Goal: Transaction & Acquisition: Book appointment/travel/reservation

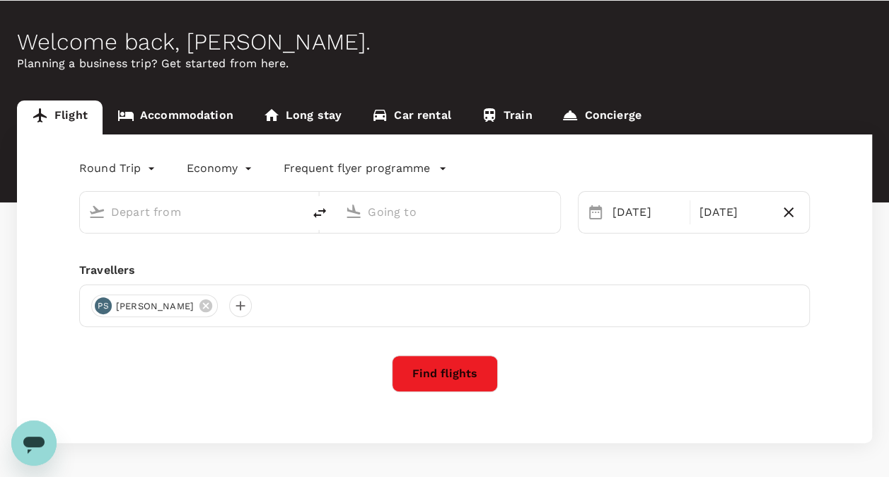
scroll to position [49, 0]
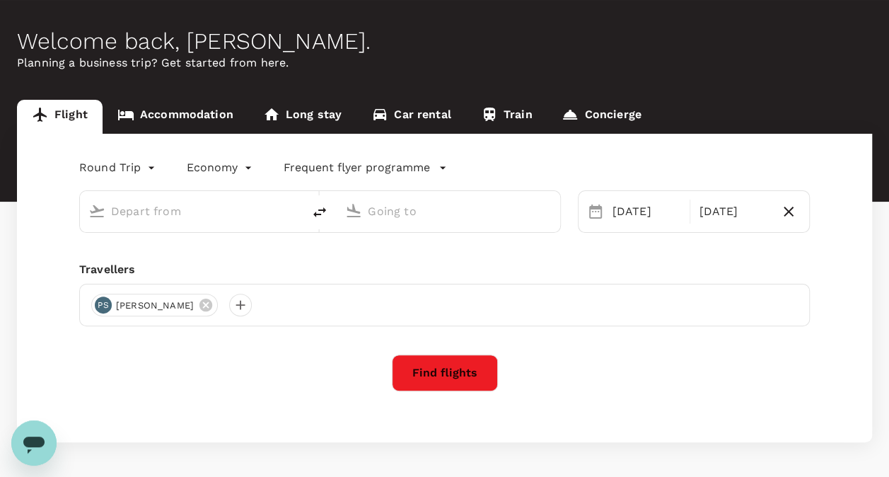
type input "oneway"
type input "[GEOGRAPHIC_DATA], [GEOGRAPHIC_DATA] (any)"
type input "Kuala Lumpur Intl ([GEOGRAPHIC_DATA])"
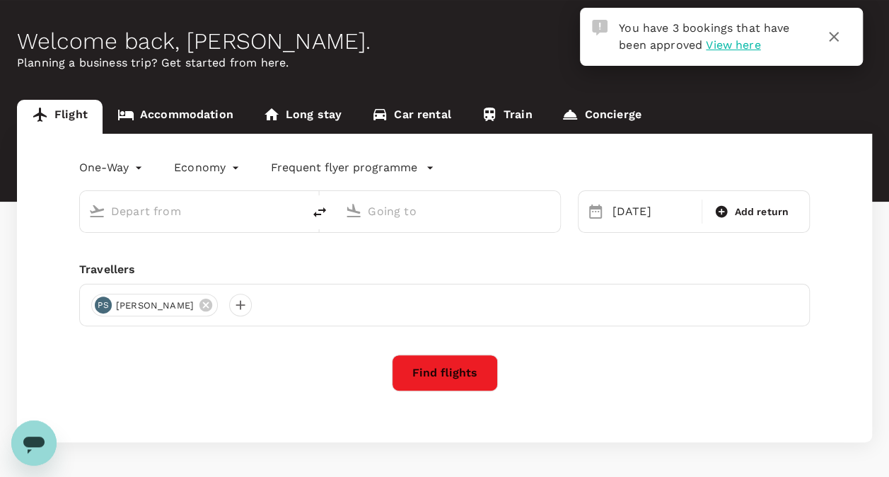
type input "[GEOGRAPHIC_DATA], [GEOGRAPHIC_DATA] (any)"
type input "Kuala Lumpur Intl ([GEOGRAPHIC_DATA])"
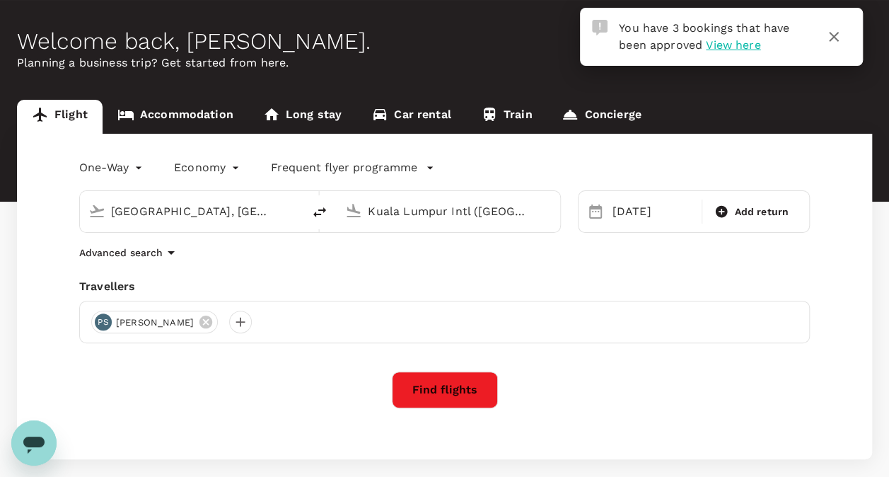
click at [124, 167] on body "You have 3 bookings that have been approved View here Trips Book Risk & Restric…" at bounding box center [444, 249] width 889 height 597
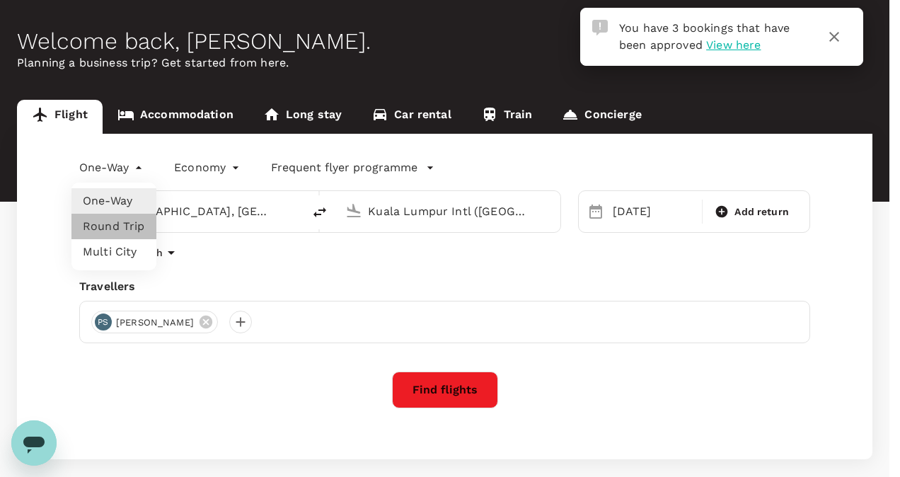
click at [112, 223] on li "Round Trip" at bounding box center [113, 226] width 85 height 25
type input "roundtrip"
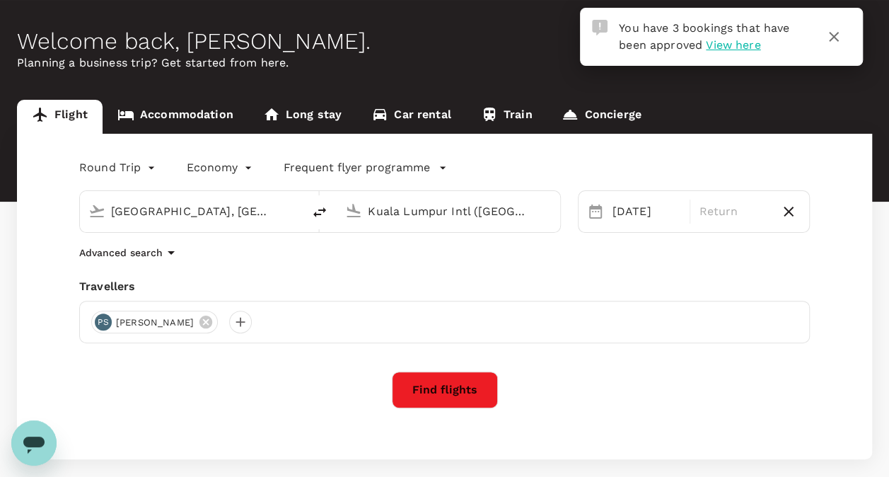
click at [171, 209] on input "[GEOGRAPHIC_DATA], [GEOGRAPHIC_DATA] (any)" at bounding box center [192, 211] width 162 height 22
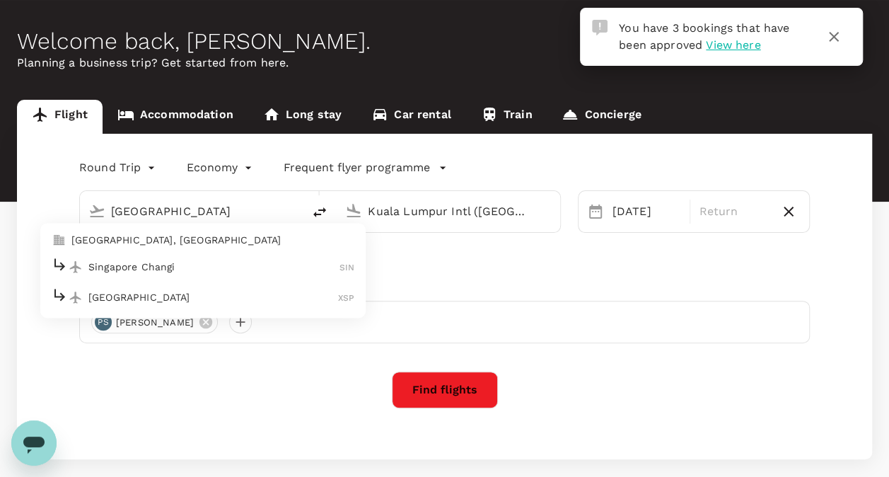
click at [158, 272] on p "Singapore Changi" at bounding box center [213, 267] width 251 height 14
type input "Singapore Changi (SIN)"
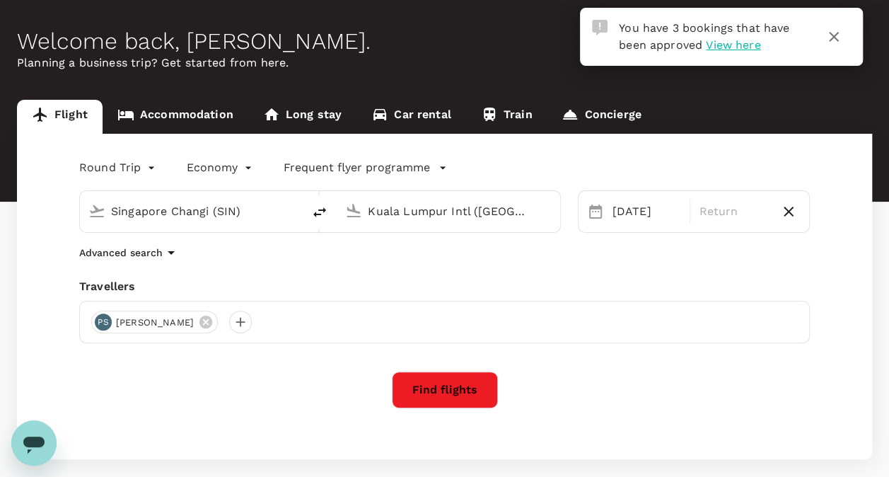
click at [427, 209] on input "Kuala Lumpur Intl ([GEOGRAPHIC_DATA])" at bounding box center [449, 211] width 162 height 22
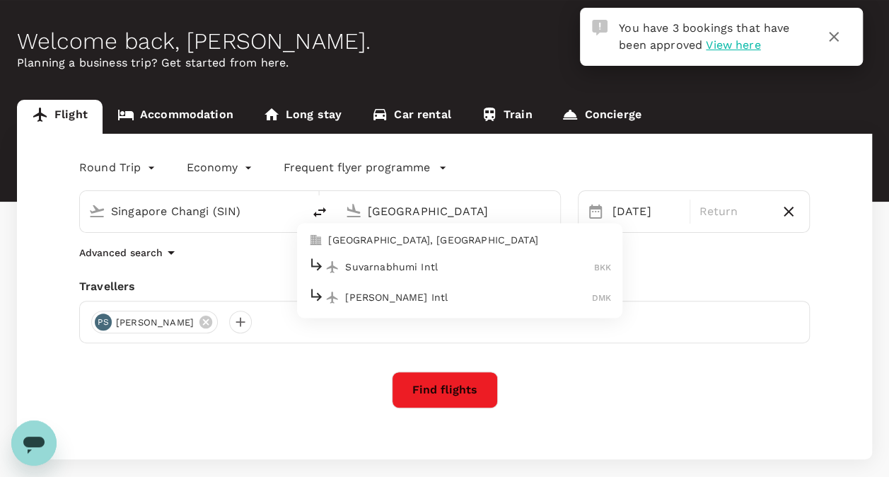
click at [427, 236] on p "[GEOGRAPHIC_DATA], [GEOGRAPHIC_DATA]" at bounding box center [469, 240] width 283 height 14
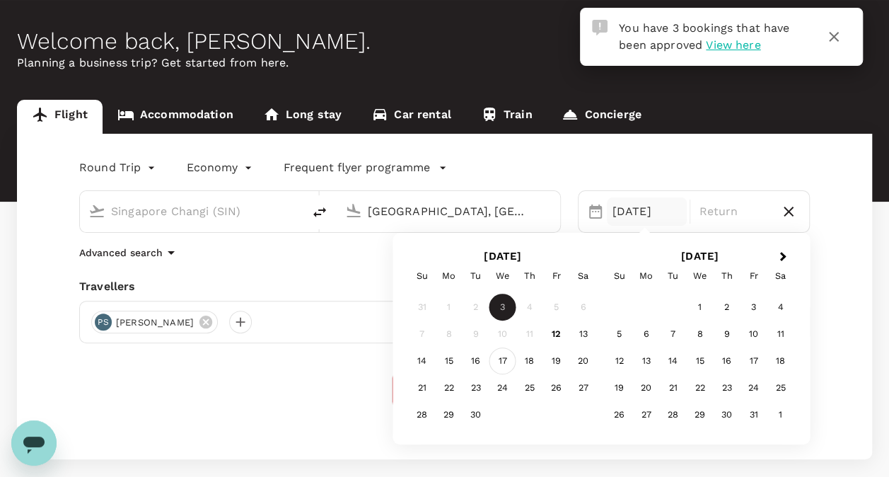
type input "[GEOGRAPHIC_DATA], [GEOGRAPHIC_DATA] (any)"
click at [508, 358] on div "17" at bounding box center [503, 360] width 27 height 27
click at [502, 361] on div "17" at bounding box center [503, 360] width 27 height 27
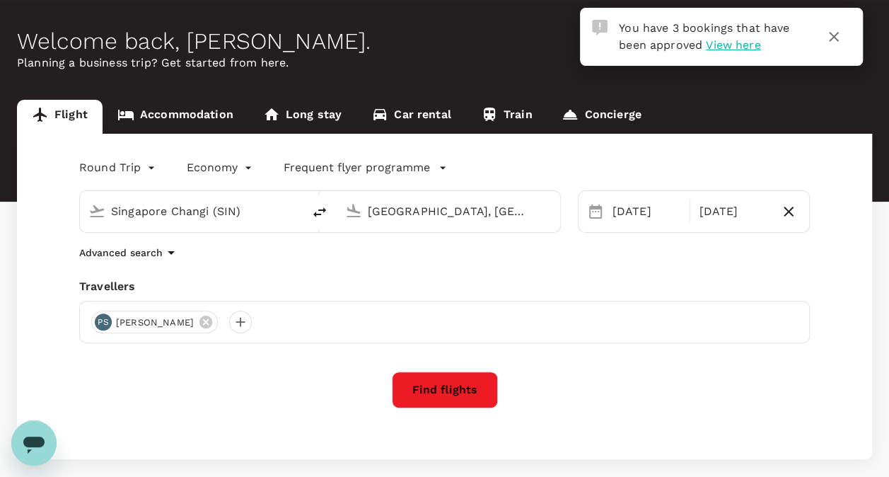
click at [474, 388] on button "Find flights" at bounding box center [445, 389] width 106 height 37
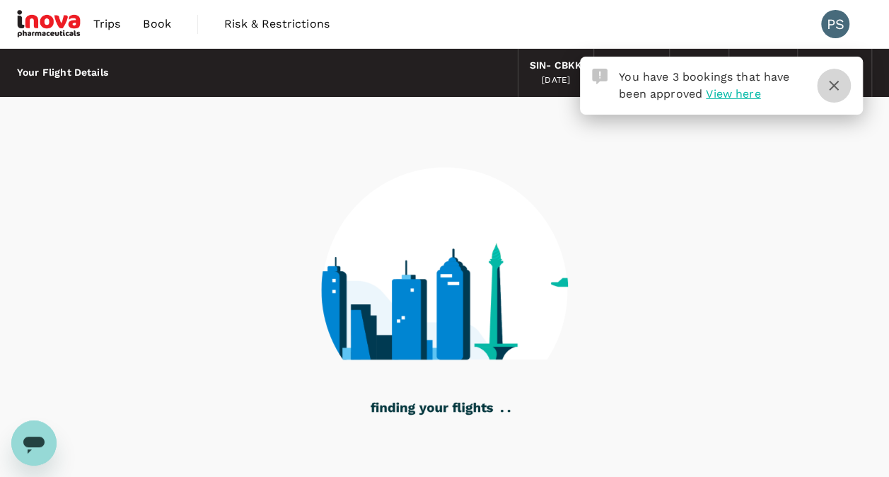
click at [834, 89] on icon "button" at bounding box center [834, 85] width 17 height 17
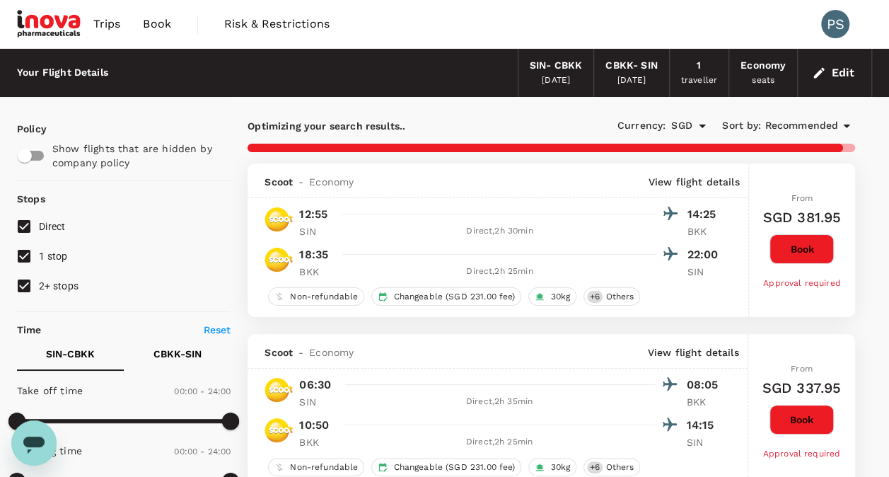
type input "875"
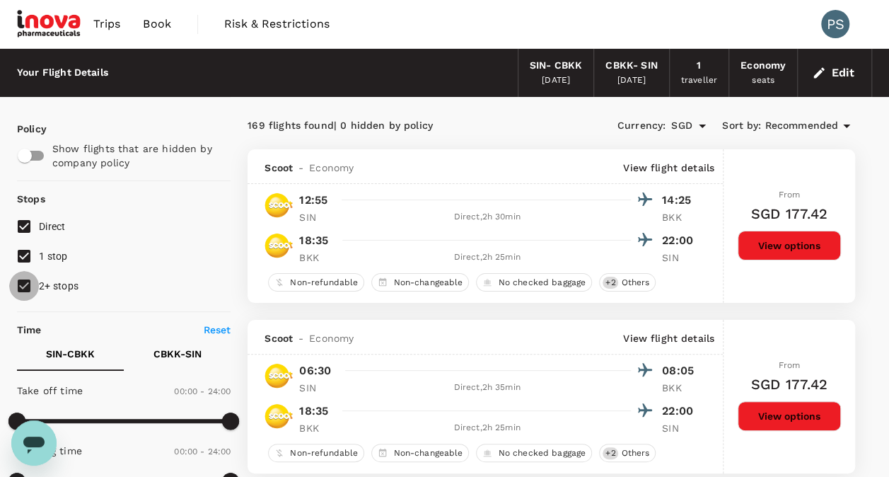
click at [25, 282] on input "2+ stops" at bounding box center [24, 286] width 30 height 30
checkbox input "false"
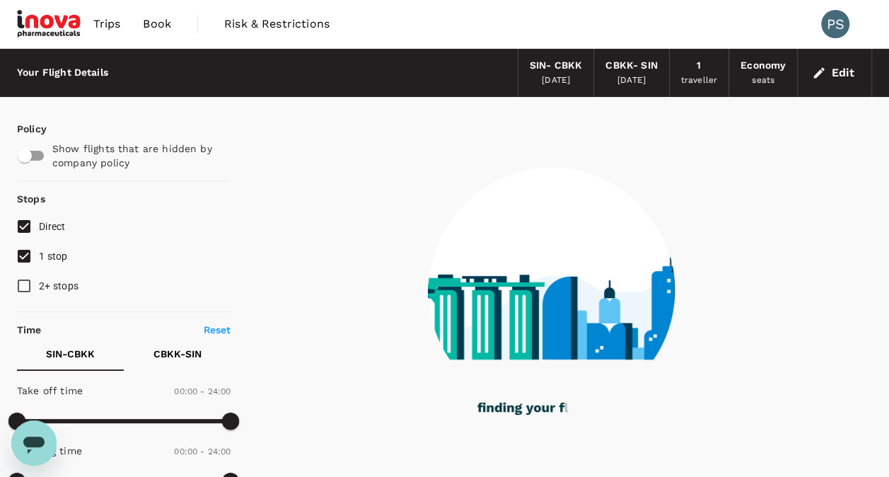
click at [28, 259] on input "1 stop" at bounding box center [24, 256] width 30 height 30
checkbox input "false"
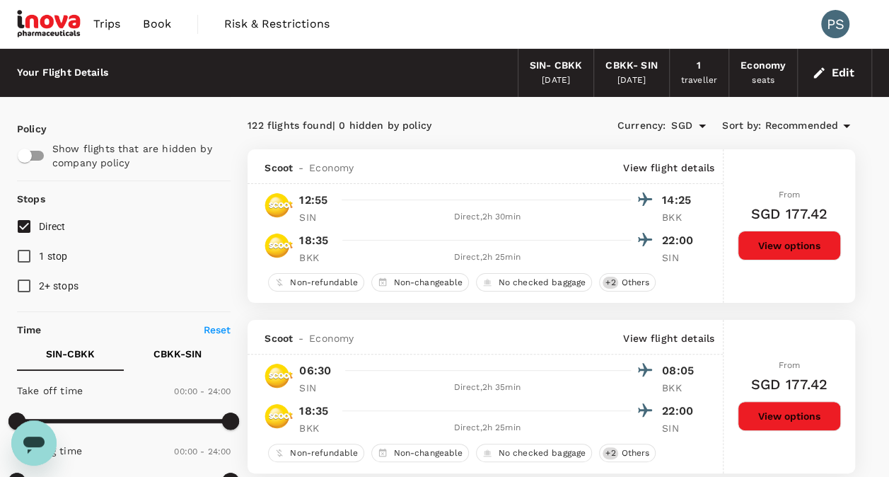
click at [841, 88] on div "Edit" at bounding box center [835, 73] width 74 height 48
click at [838, 81] on button "Edit" at bounding box center [834, 73] width 51 height 23
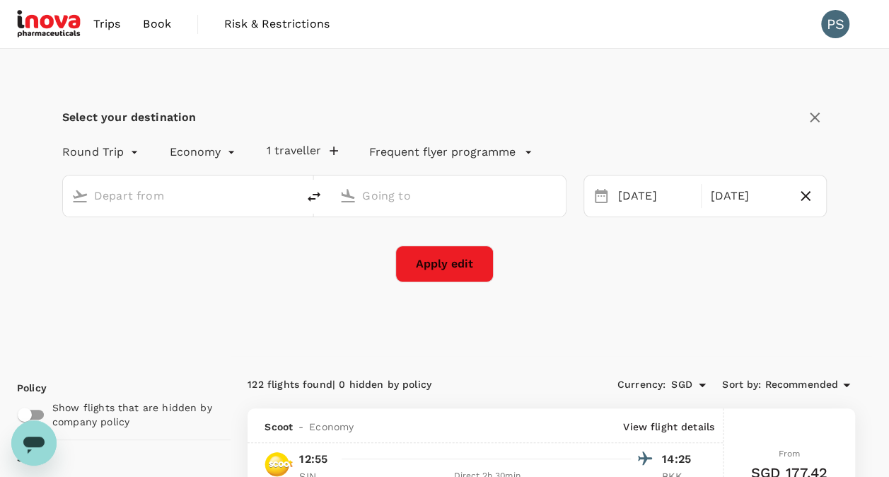
type input "Singapore Changi (SIN)"
type input "[GEOGRAPHIC_DATA], [GEOGRAPHIC_DATA] (any)"
click at [640, 193] on div "[DATE]" at bounding box center [656, 197] width 86 height 28
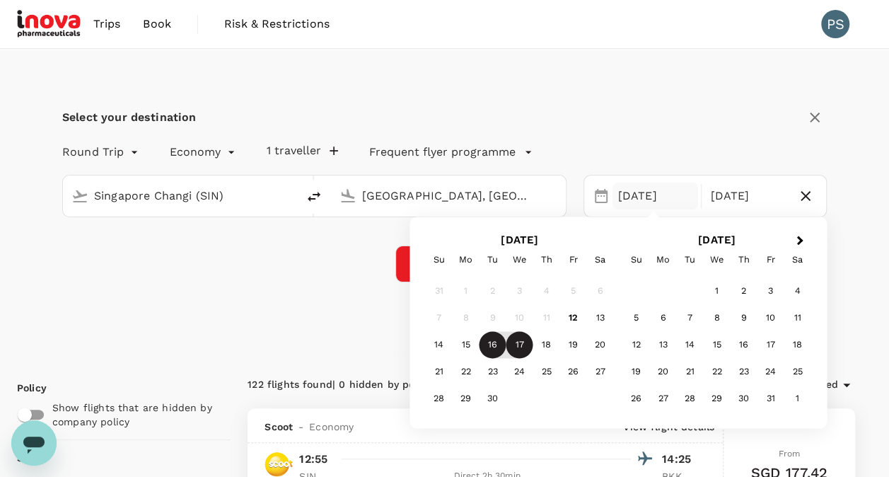
click at [499, 349] on div "16" at bounding box center [493, 345] width 27 height 27
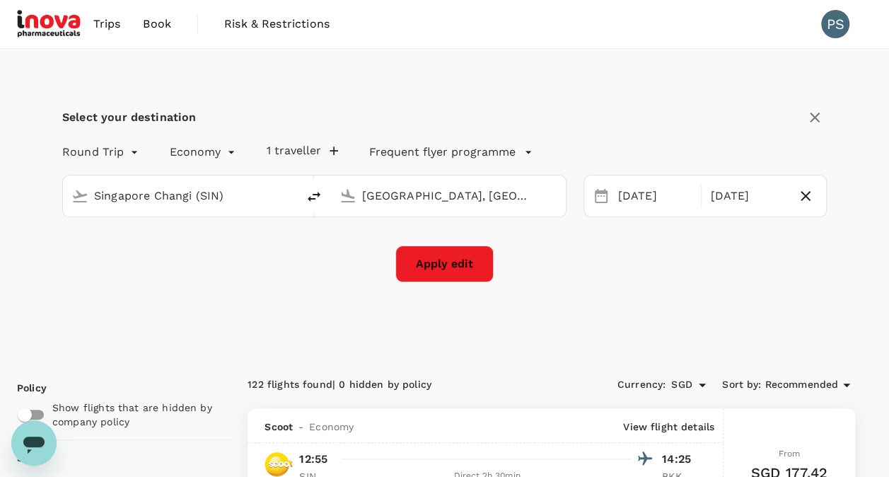
click at [686, 134] on div "Select your destination Round Trip roundtrip Economy economy 1 traveller Freque…" at bounding box center [444, 193] width 765 height 177
click at [465, 274] on button "Apply edit" at bounding box center [444, 264] width 98 height 37
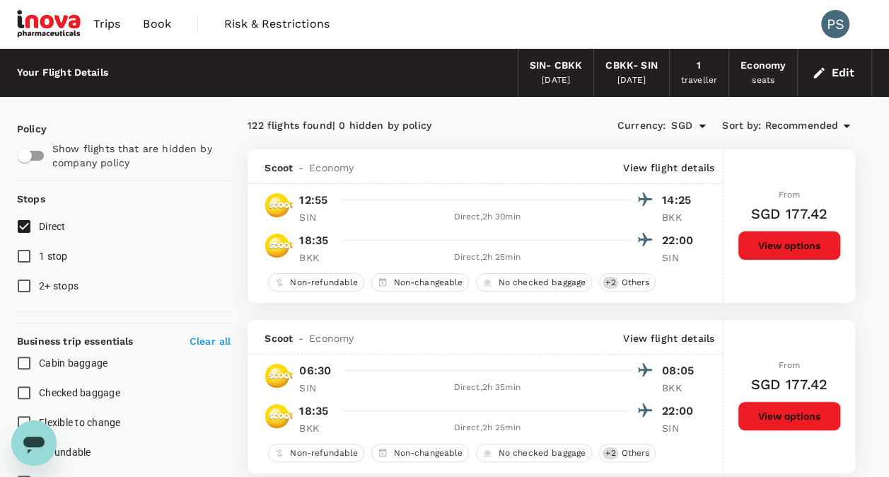
checkbox input "false"
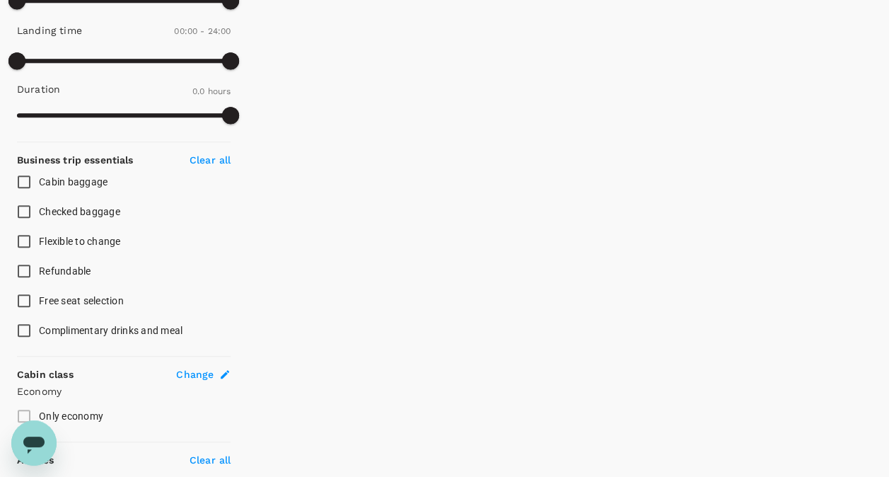
scroll to position [421, 0]
type input "850"
checkbox input "true"
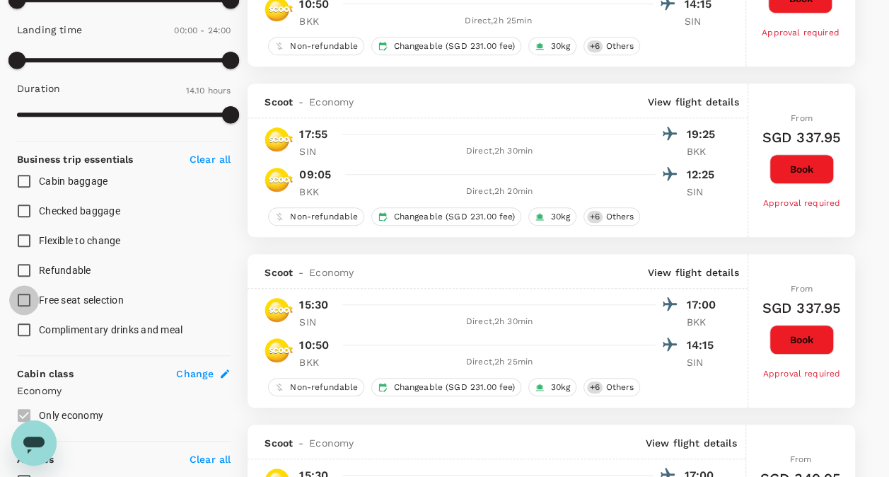
click at [30, 299] on input "Free seat selection" at bounding box center [24, 300] width 30 height 30
checkbox input "true"
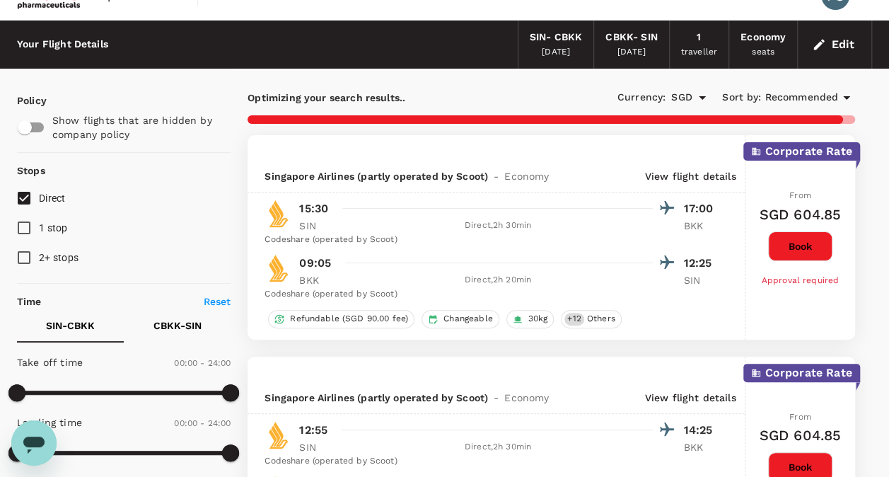
scroll to position [23, 0]
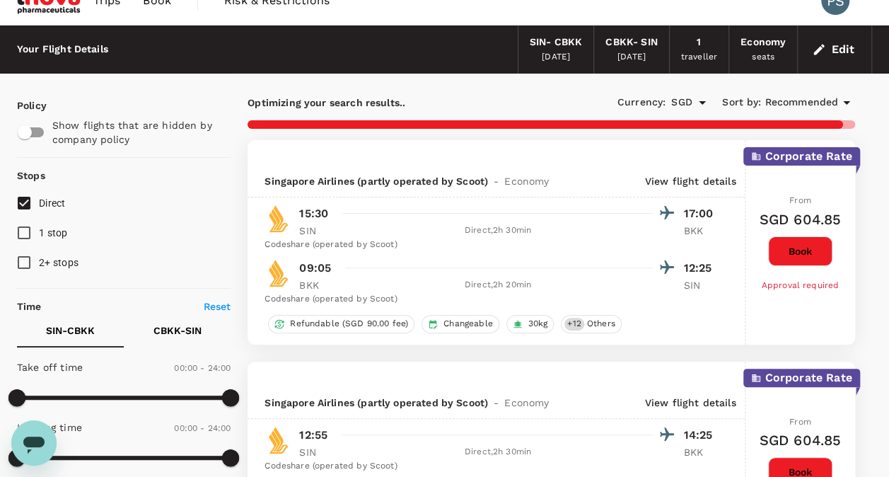
type input "1010"
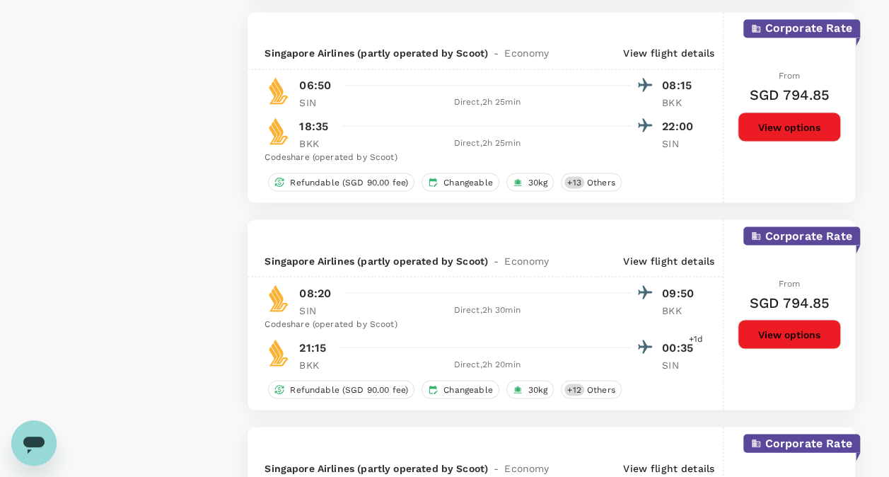
scroll to position [4309, 0]
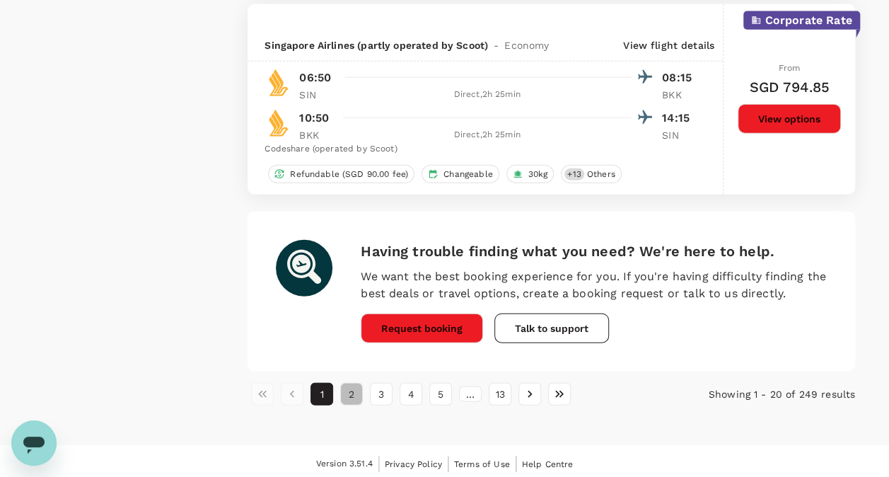
click at [353, 389] on button "2" at bounding box center [351, 394] width 23 height 23
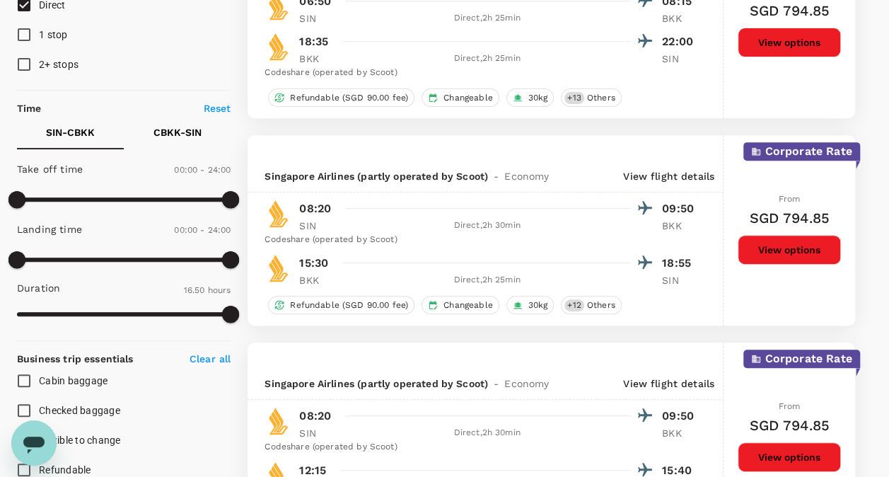
scroll to position [247, 0]
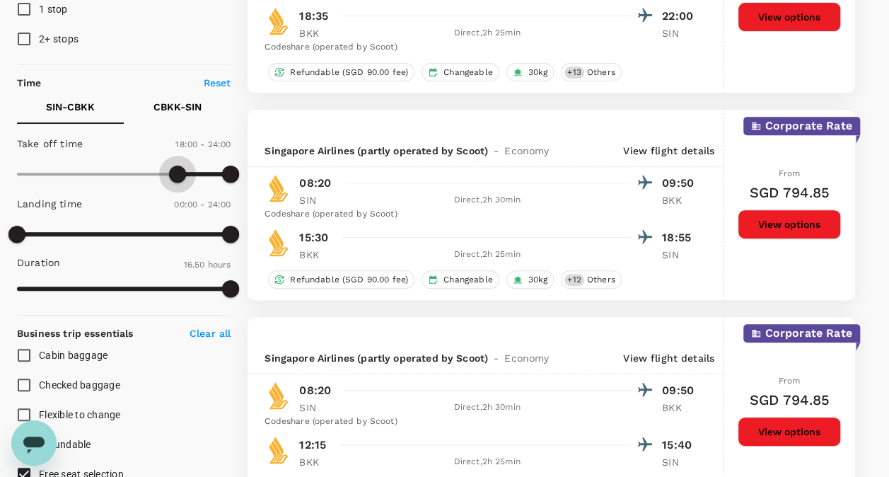
type input "990"
drag, startPoint x: 21, startPoint y: 173, endPoint x: 163, endPoint y: 176, distance: 141.5
click at [163, 176] on span at bounding box center [164, 174] width 17 height 17
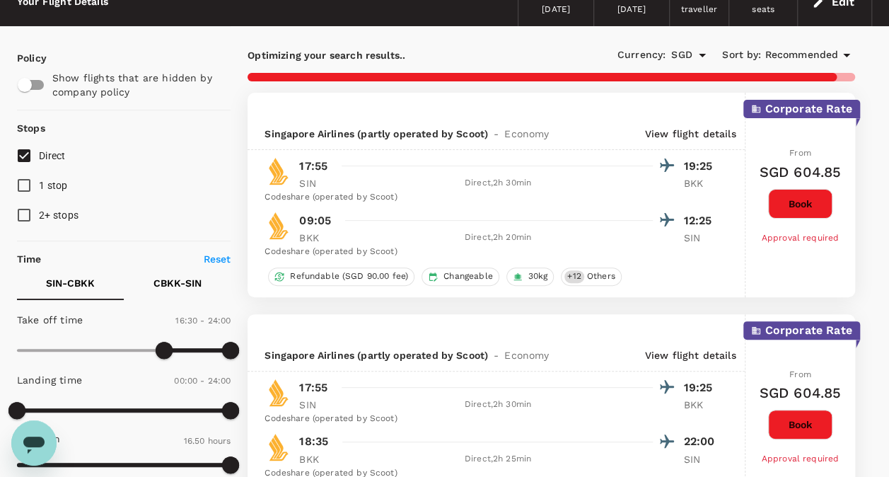
scroll to position [79, 0]
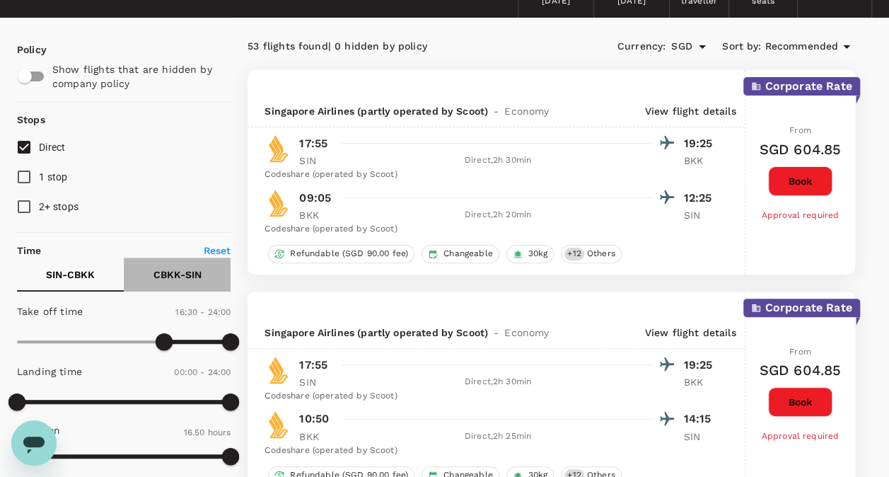
click at [185, 278] on p "CBKK - SIN" at bounding box center [178, 274] width 48 height 14
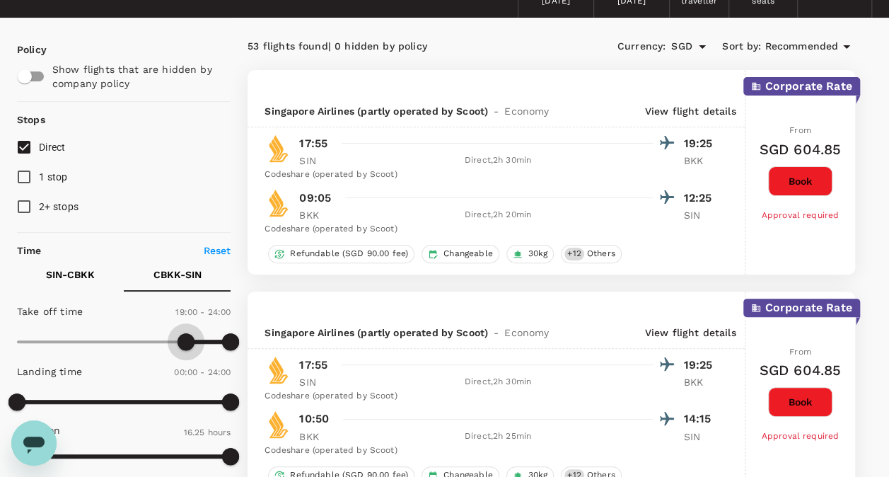
type input "1110"
drag, startPoint x: 11, startPoint y: 343, endPoint x: 183, endPoint y: 344, distance: 171.9
click at [183, 344] on span at bounding box center [181, 341] width 17 height 17
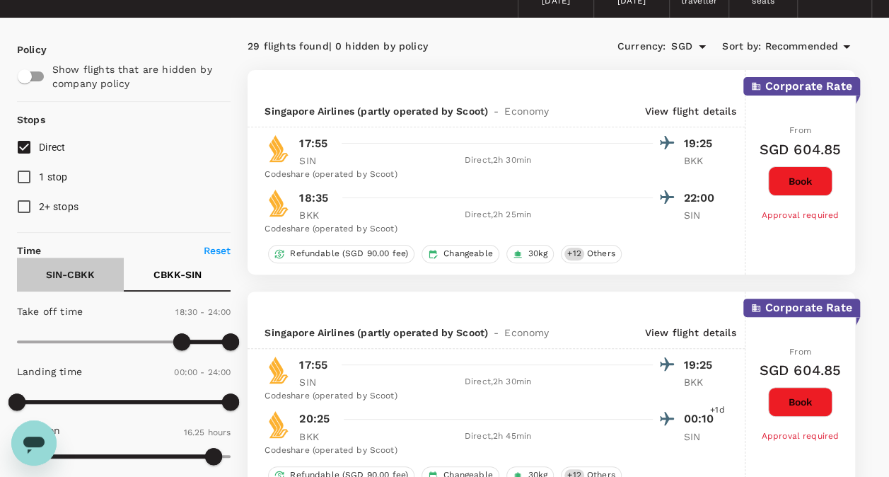
click at [86, 265] on button "SIN - CBKK" at bounding box center [70, 275] width 107 height 34
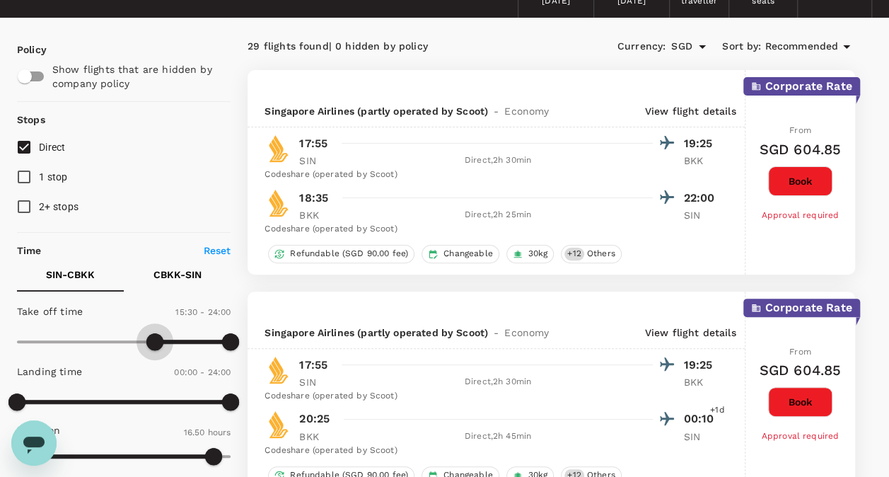
type input "900"
click at [152, 337] on span at bounding box center [150, 341] width 17 height 17
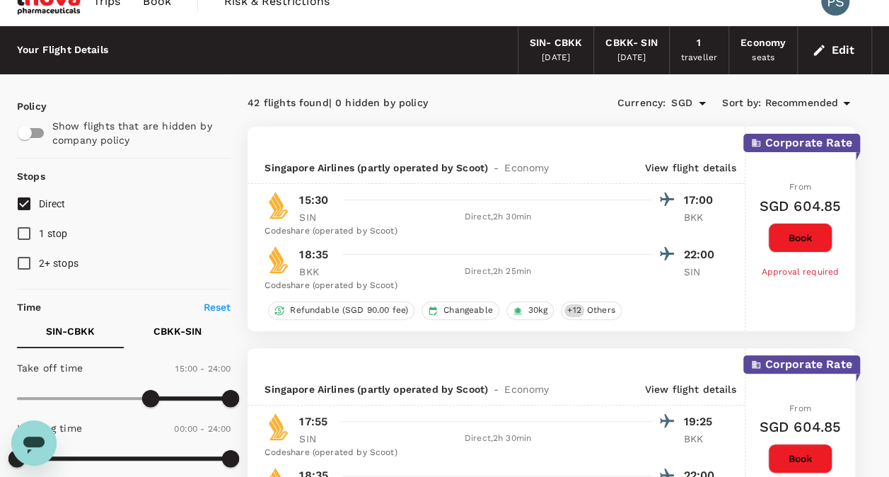
scroll to position [0, 0]
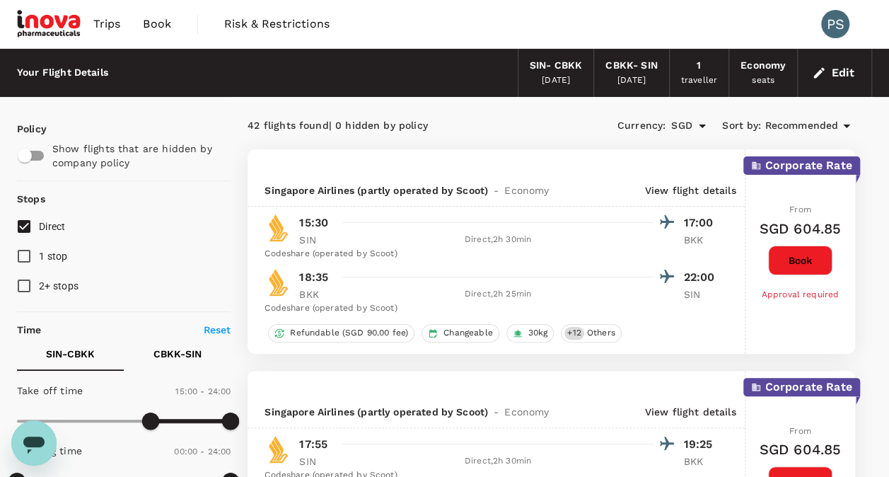
click at [635, 71] on div "CBKK - SIN" at bounding box center [632, 66] width 52 height 16
click at [556, 75] on div "[DATE]" at bounding box center [556, 81] width 28 height 14
click at [555, 82] on div "[DATE]" at bounding box center [556, 81] width 28 height 14
click at [856, 69] on button "Edit" at bounding box center [834, 73] width 51 height 23
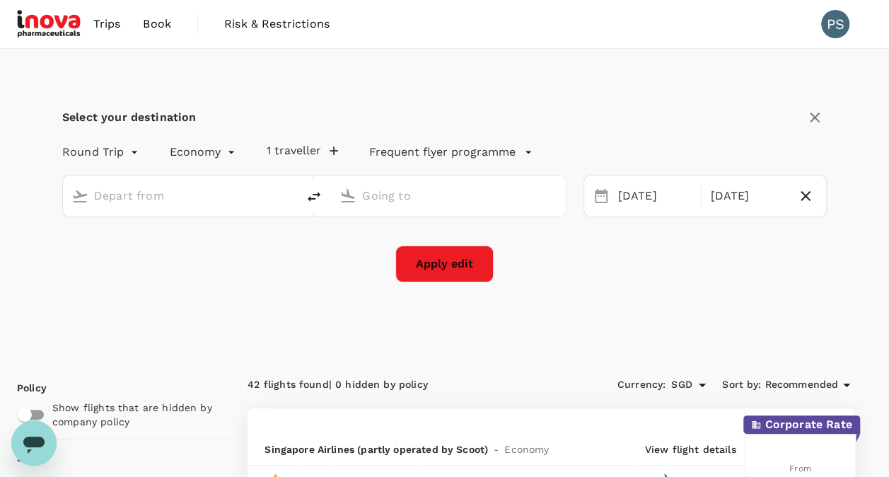
type input "Singapore Changi (SIN)"
type input "[GEOGRAPHIC_DATA], [GEOGRAPHIC_DATA] (any)"
click at [628, 208] on div "[DATE]" at bounding box center [656, 197] width 86 height 28
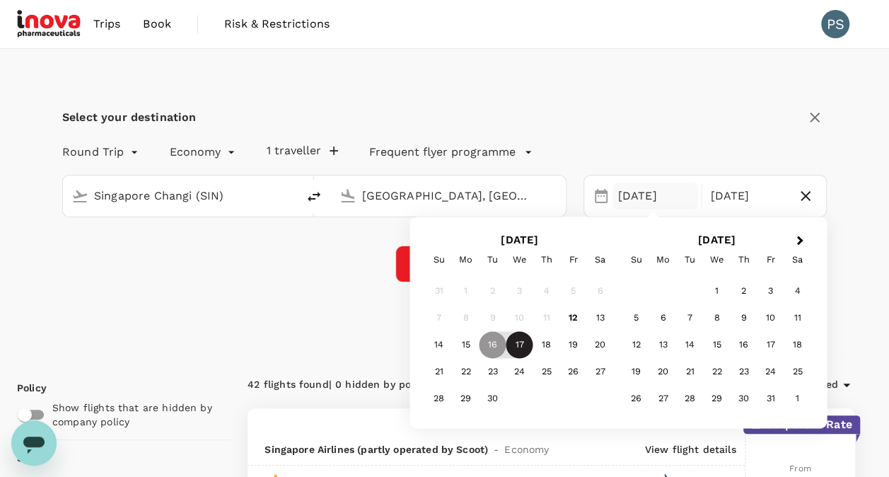
click at [521, 334] on div "17" at bounding box center [520, 345] width 27 height 27
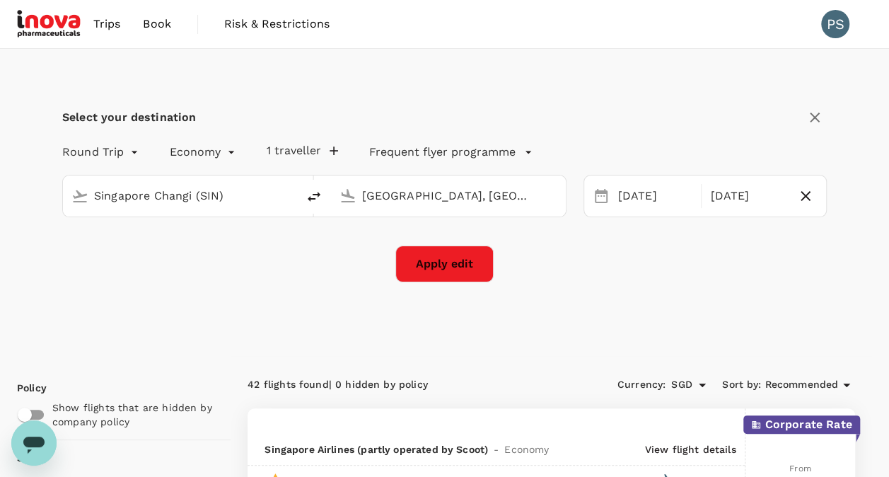
click at [857, 319] on div "Select your destination Round Trip roundtrip Economy economy 1 traveller Freque…" at bounding box center [444, 202] width 855 height 307
click at [471, 265] on button "Apply edit" at bounding box center [444, 264] width 98 height 37
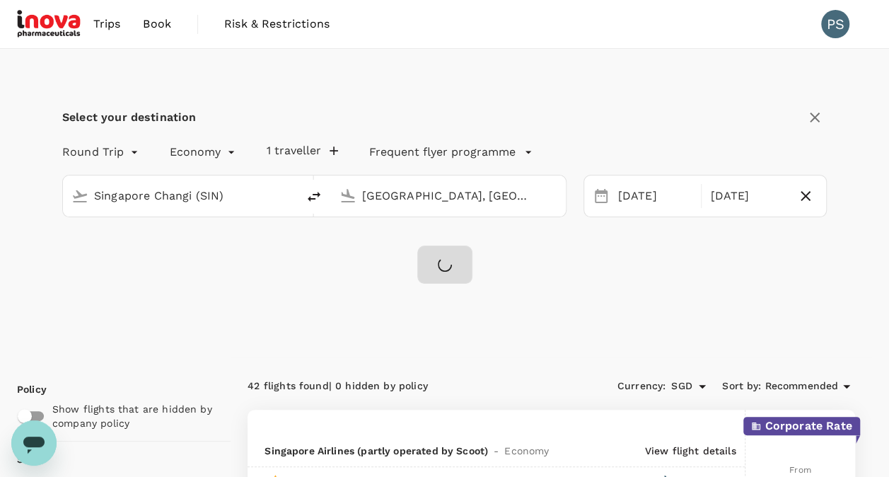
checkbox input "false"
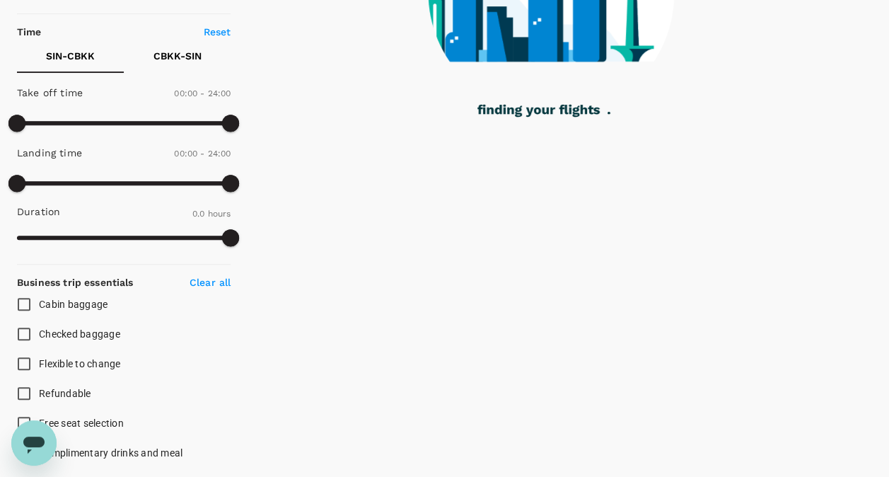
type input "420"
checkbox input "true"
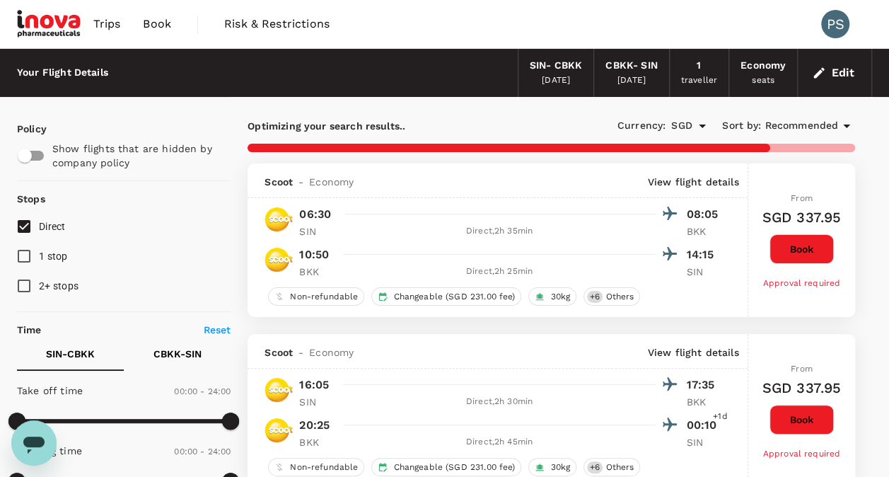
scroll to position [163, 0]
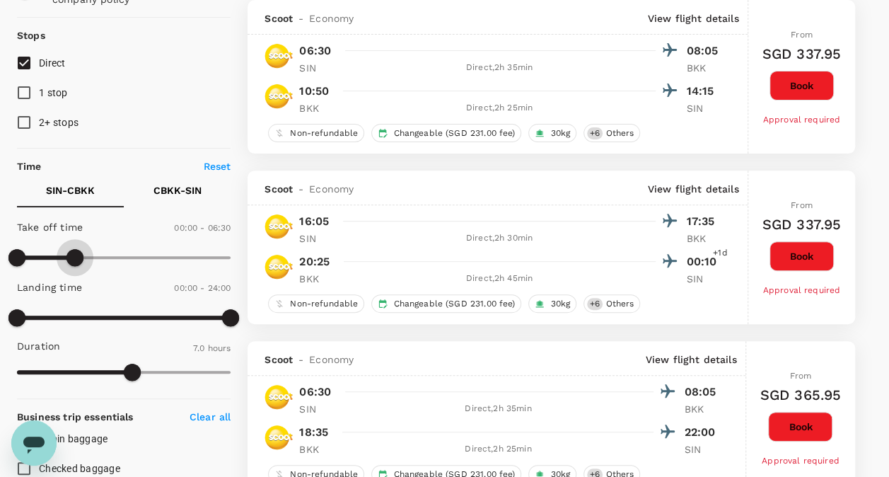
type input "480"
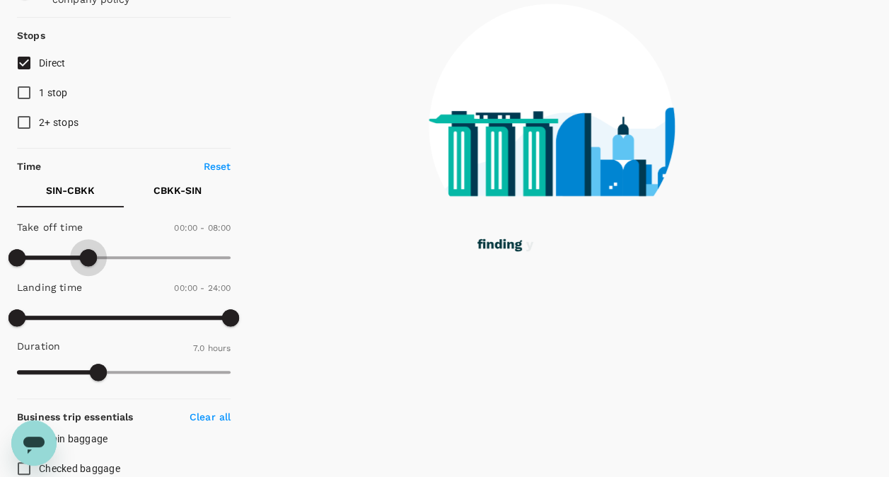
drag, startPoint x: 231, startPoint y: 258, endPoint x: 88, endPoint y: 248, distance: 142.6
click at [88, 249] on span at bounding box center [88, 257] width 17 height 17
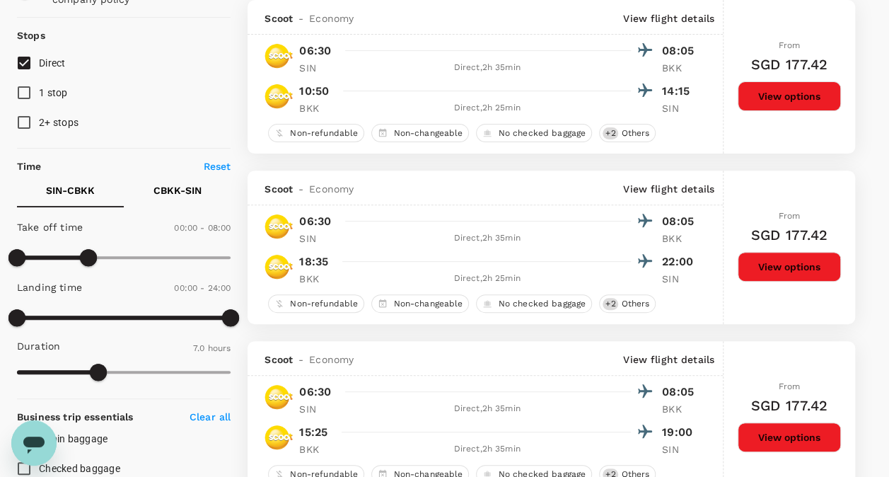
type input "1075"
click at [168, 197] on button "CBKK - SIN" at bounding box center [177, 190] width 107 height 34
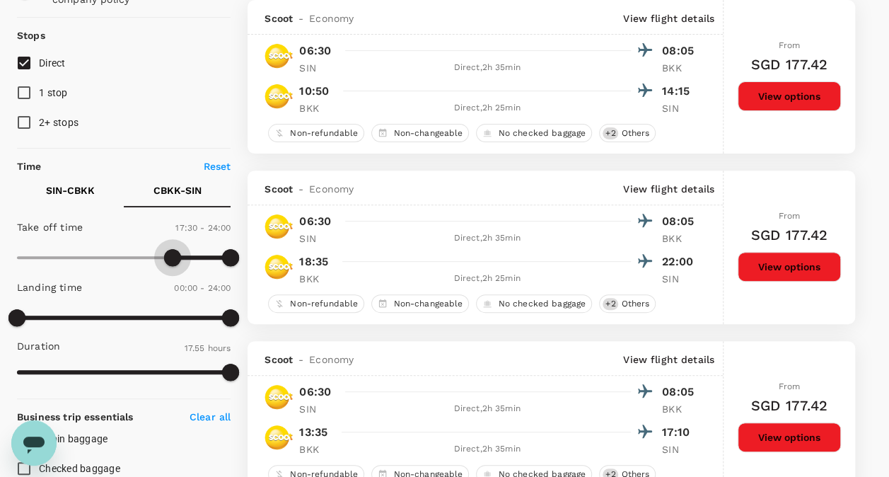
type input "1080"
drag, startPoint x: 14, startPoint y: 253, endPoint x: 179, endPoint y: 260, distance: 165.0
click at [179, 260] on span at bounding box center [177, 257] width 17 height 17
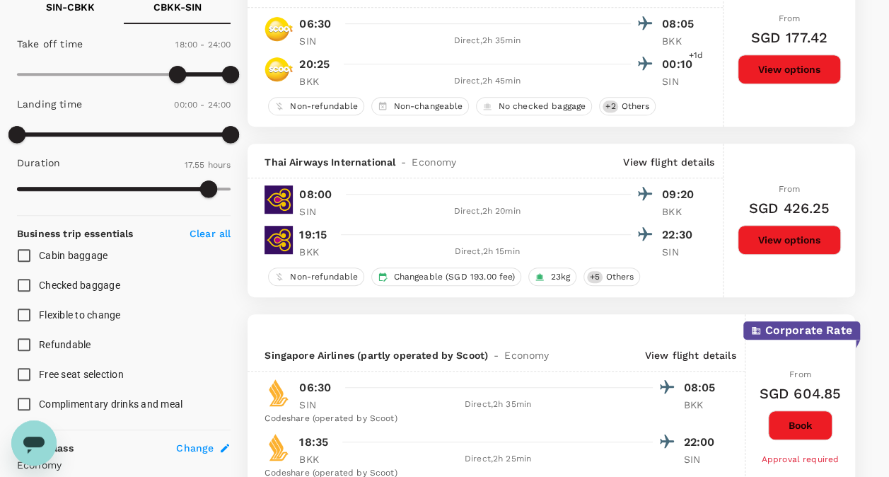
scroll to position [0, 0]
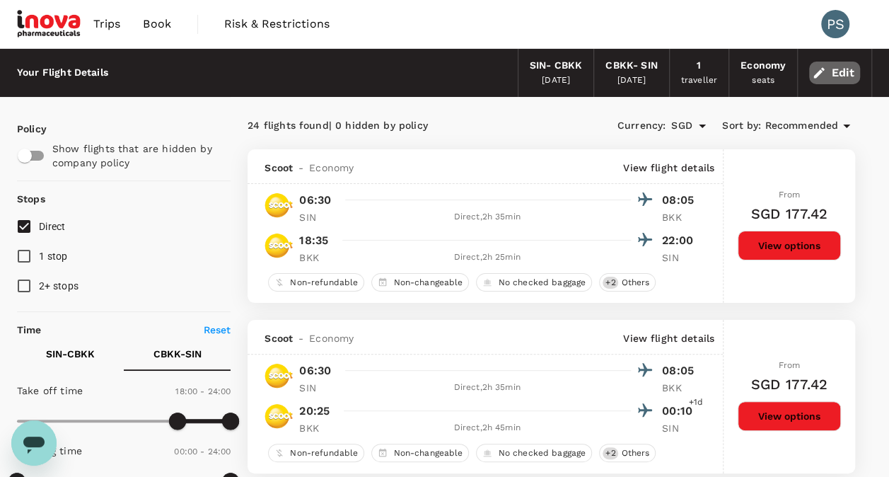
click at [848, 76] on button "Edit" at bounding box center [834, 73] width 51 height 23
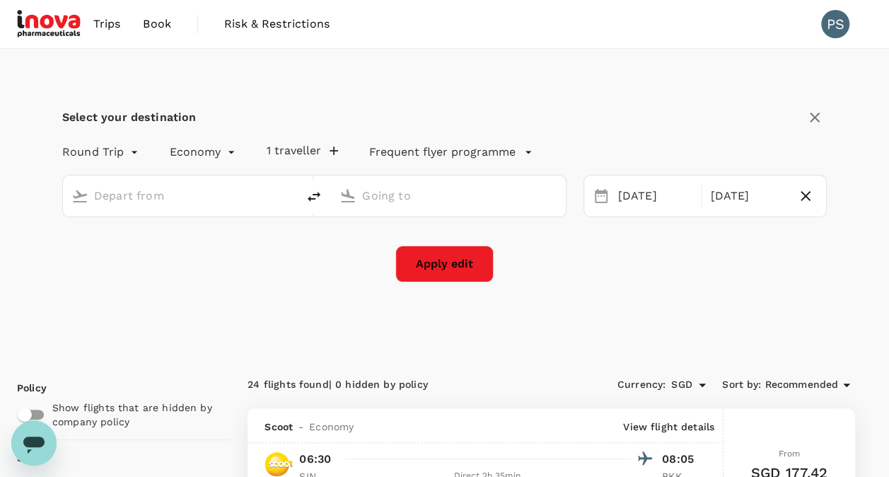
type input "Singapore Changi (SIN)"
click at [467, 190] on input "[GEOGRAPHIC_DATA], [GEOGRAPHIC_DATA] (any)" at bounding box center [448, 196] width 173 height 22
click at [490, 198] on input "[GEOGRAPHIC_DATA], [GEOGRAPHIC_DATA] (any)" at bounding box center [448, 196] width 173 height 22
click at [502, 197] on input "[GEOGRAPHIC_DATA], [GEOGRAPHIC_DATA] (any)" at bounding box center [448, 196] width 173 height 22
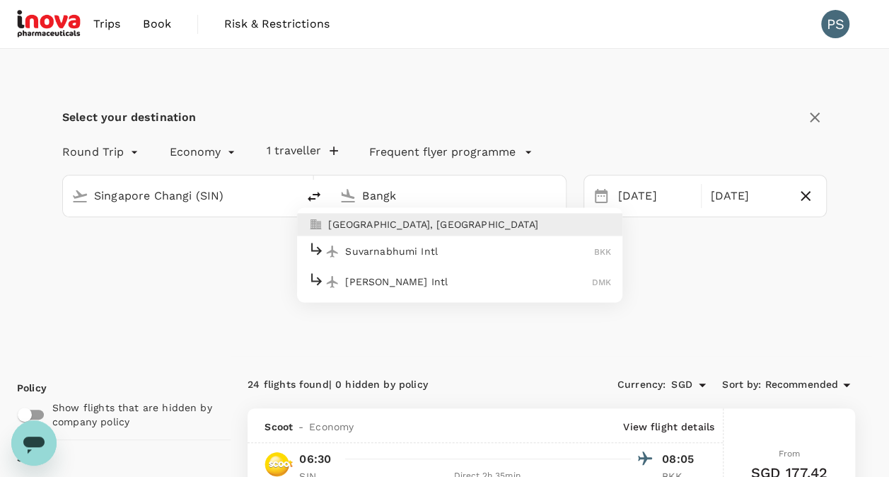
click at [417, 276] on p "[PERSON_NAME] Intl" at bounding box center [468, 282] width 247 height 14
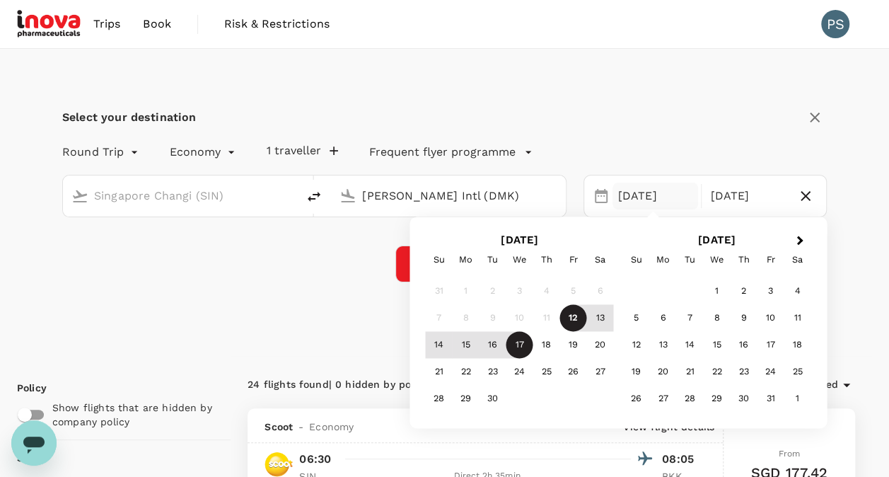
type input "[PERSON_NAME] Intl (DMK)"
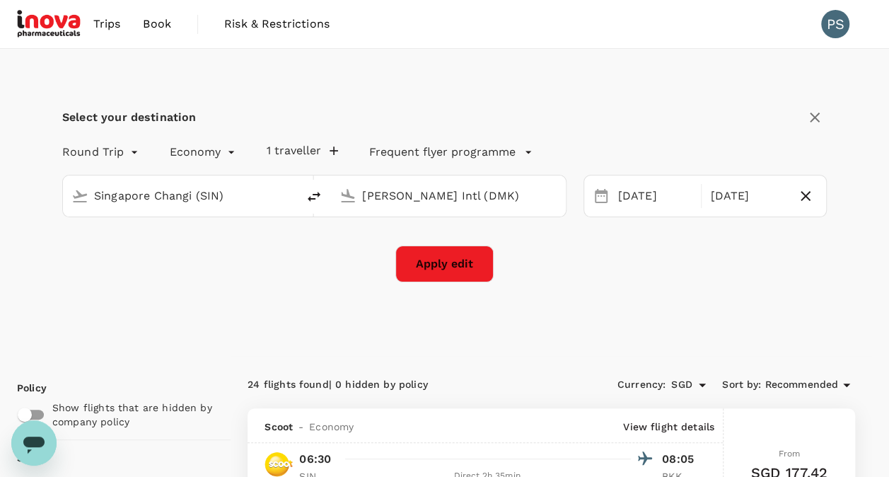
click at [844, 265] on div "Select your destination Round Trip roundtrip Economy economy 1 traveller Freque…" at bounding box center [444, 202] width 855 height 307
click at [446, 255] on button "Apply edit" at bounding box center [444, 264] width 98 height 37
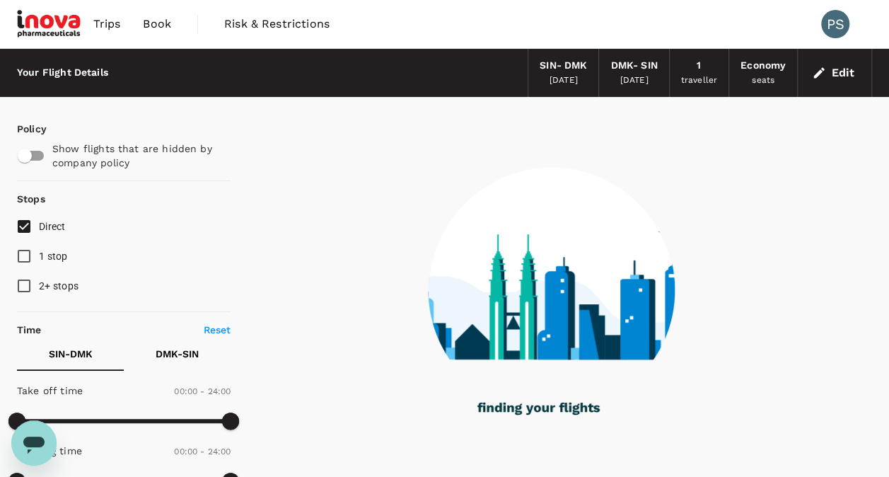
checkbox input "true"
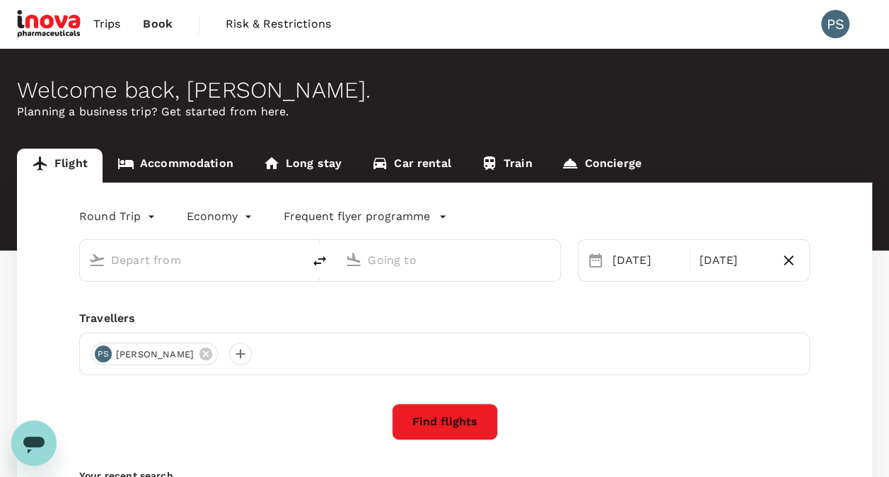
type input "Singapore Changi (SIN)"
type input "[PERSON_NAME] Intl (DMK)"
type input "Singapore Changi (SIN)"
type input "[PERSON_NAME] Intl (DMK)"
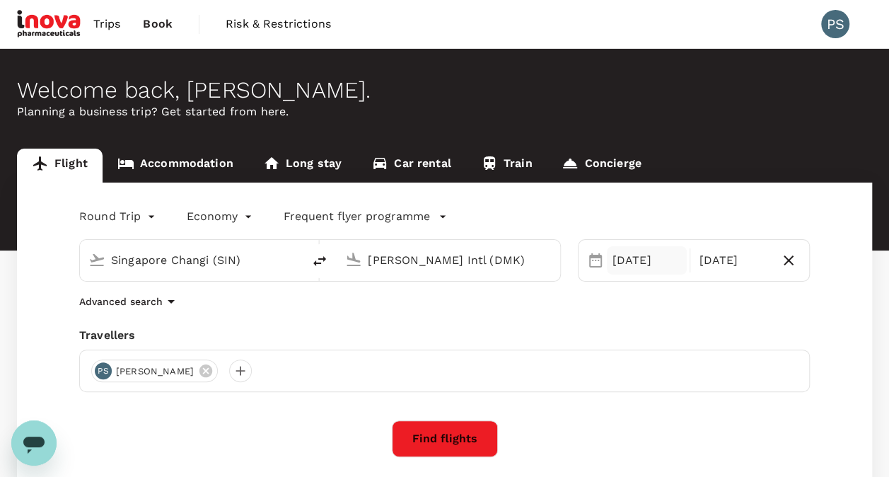
click at [640, 257] on div "[DATE]" at bounding box center [647, 260] width 81 height 28
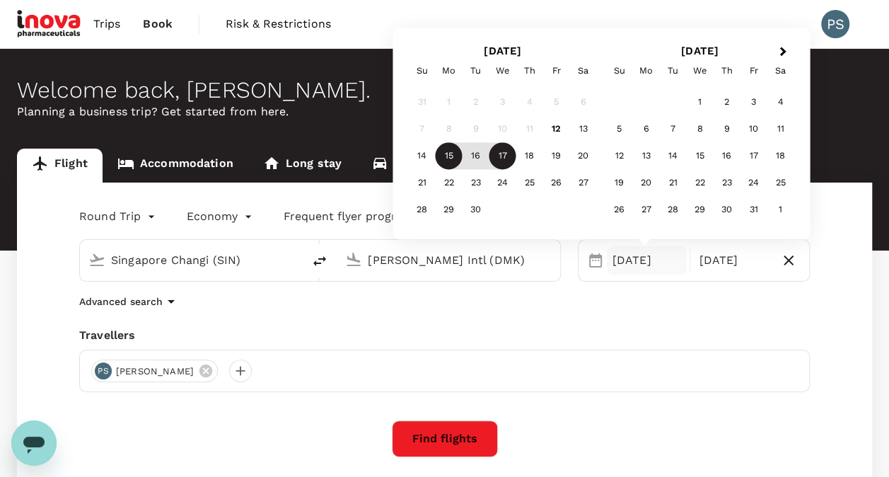
click at [460, 150] on div "15" at bounding box center [449, 156] width 27 height 27
click at [475, 154] on div "16" at bounding box center [476, 156] width 27 height 27
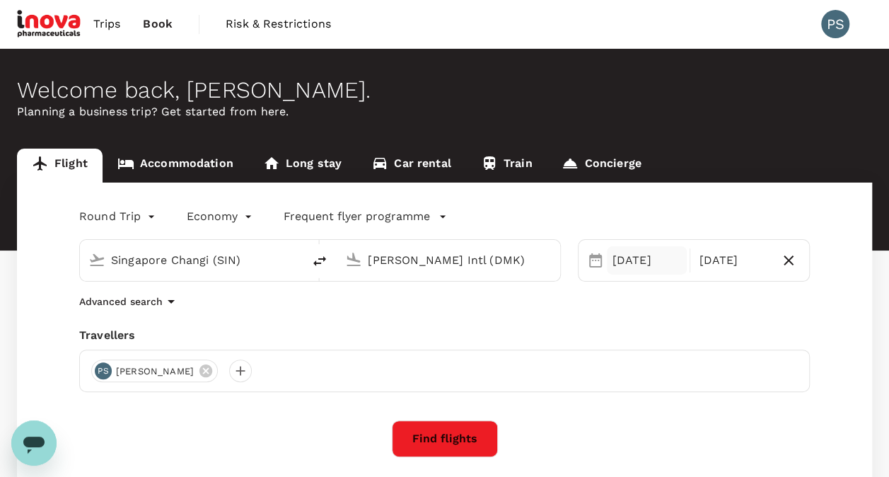
click at [630, 259] on div "[DATE]" at bounding box center [647, 260] width 81 height 28
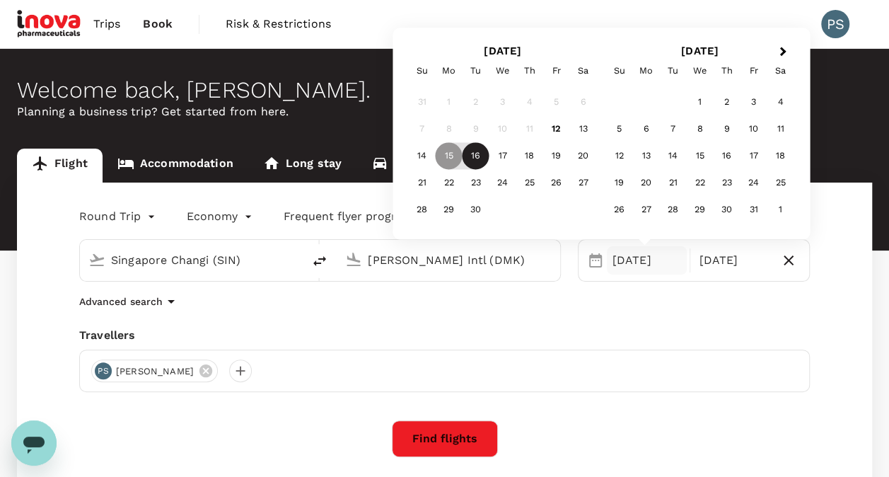
click at [476, 156] on div "16" at bounding box center [476, 156] width 27 height 27
click at [724, 262] on div "[DATE]" at bounding box center [733, 260] width 81 height 28
click at [505, 159] on div "17" at bounding box center [503, 156] width 27 height 27
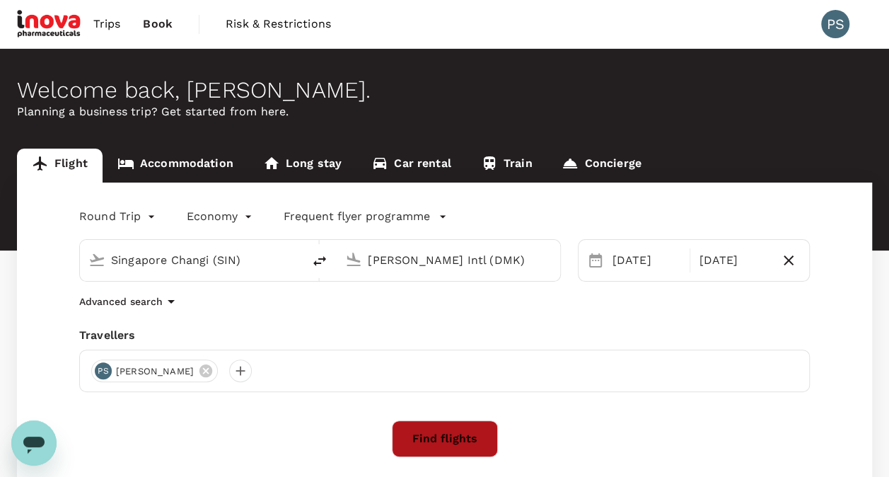
click at [457, 445] on button "Find flights" at bounding box center [445, 438] width 106 height 37
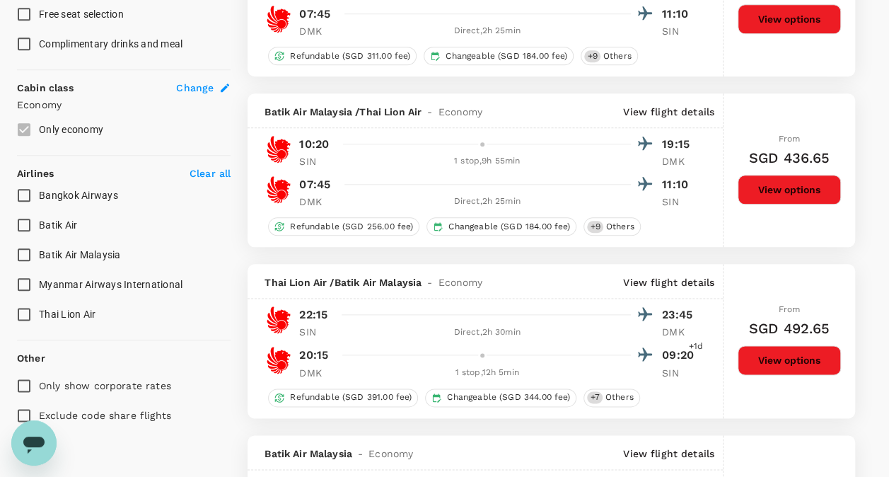
type input "1010"
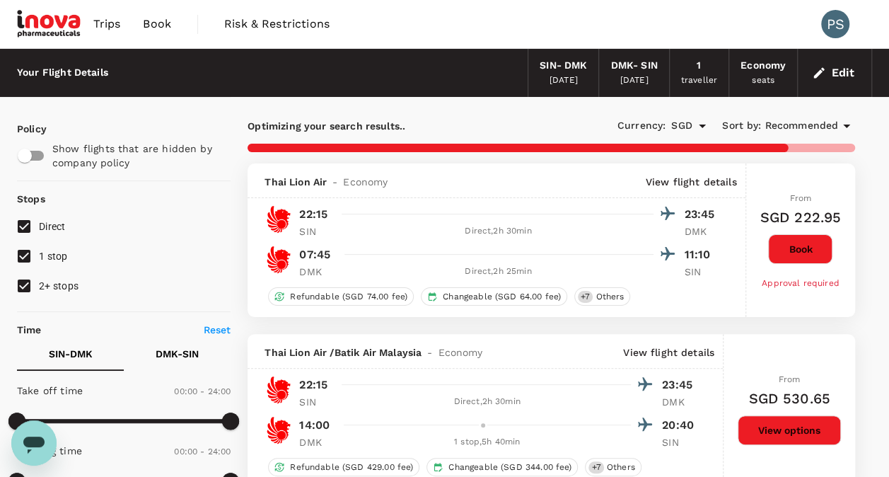
click at [29, 253] on input "1 stop" at bounding box center [24, 256] width 30 height 30
checkbox input "false"
click at [25, 276] on input "2+ stops" at bounding box center [24, 286] width 30 height 30
checkbox input "false"
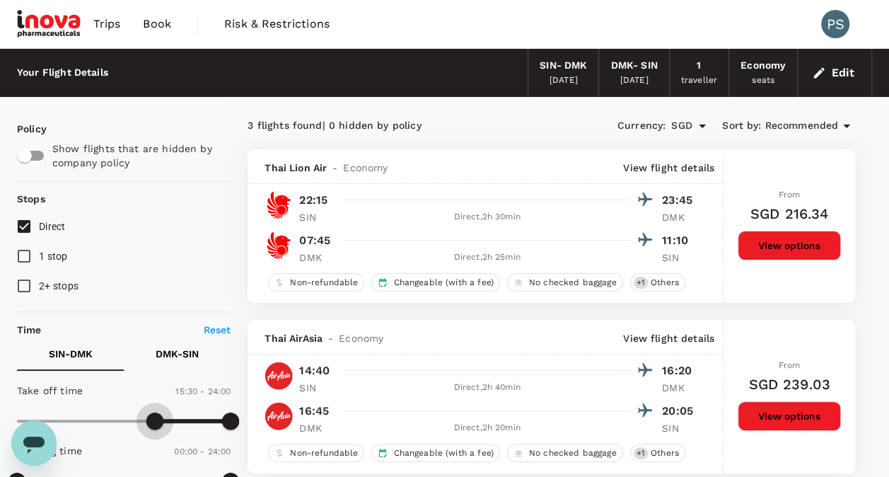
type input "900"
drag, startPoint x: 7, startPoint y: 415, endPoint x: 153, endPoint y: 423, distance: 146.0
click at [153, 423] on span at bounding box center [150, 420] width 17 height 17
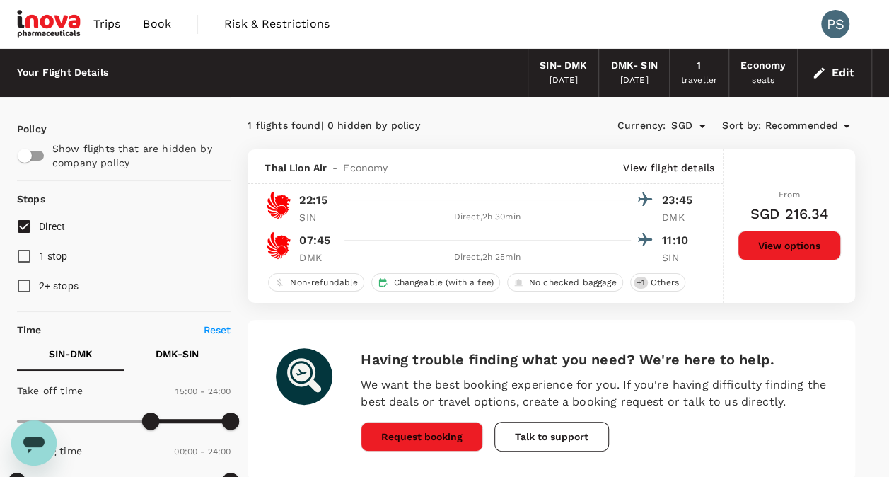
click at [838, 70] on button "Edit" at bounding box center [834, 73] width 51 height 23
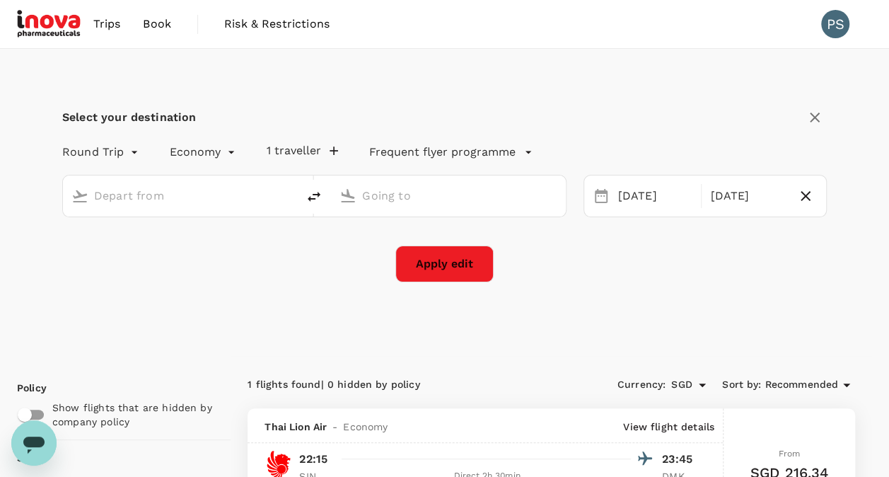
type input "Singapore Changi (SIN)"
click at [426, 192] on input "[PERSON_NAME] Intl (DMK)" at bounding box center [448, 196] width 173 height 22
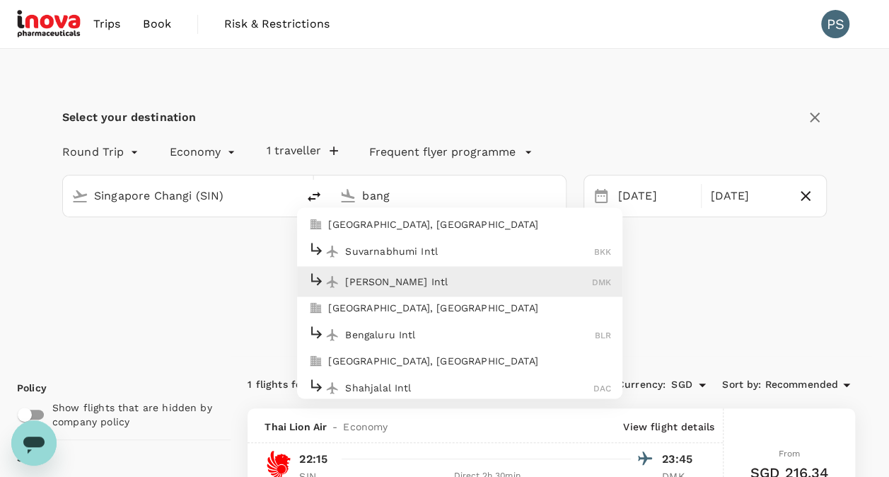
click at [398, 220] on p "[GEOGRAPHIC_DATA], [GEOGRAPHIC_DATA]" at bounding box center [469, 224] width 283 height 14
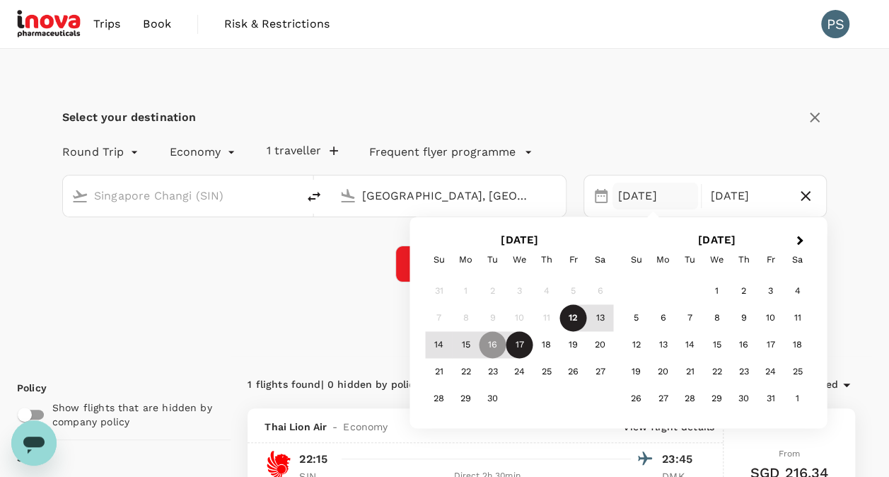
type input "[GEOGRAPHIC_DATA], [GEOGRAPHIC_DATA] (any)"
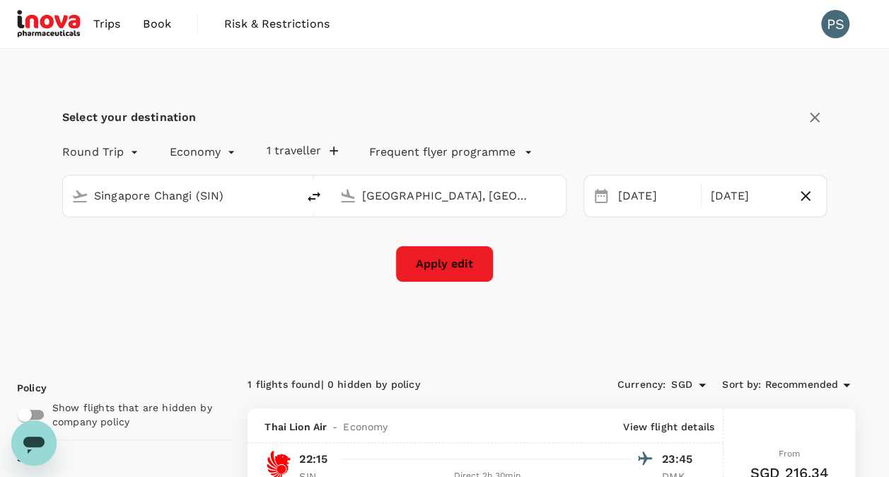
click at [874, 275] on div "Select your destination Round Trip roundtrip Economy economy 1 traveller Freque…" at bounding box center [444, 202] width 889 height 307
click at [457, 262] on button "Apply edit" at bounding box center [444, 264] width 98 height 37
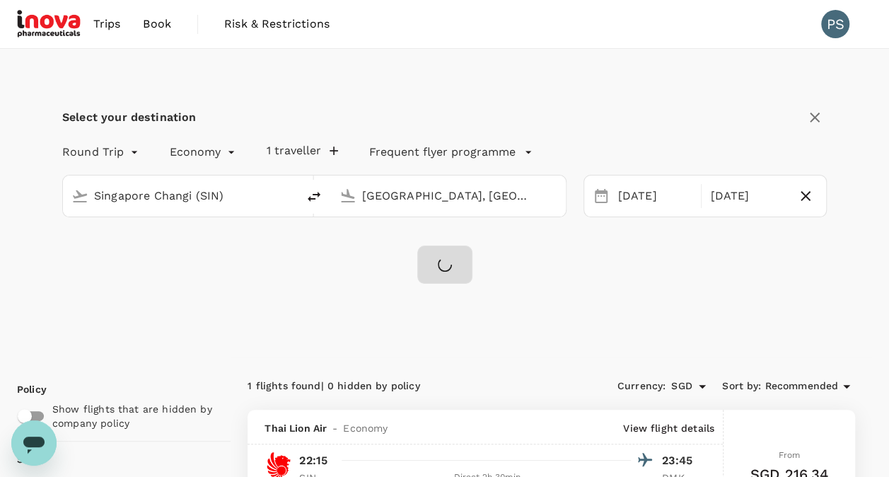
checkbox input "false"
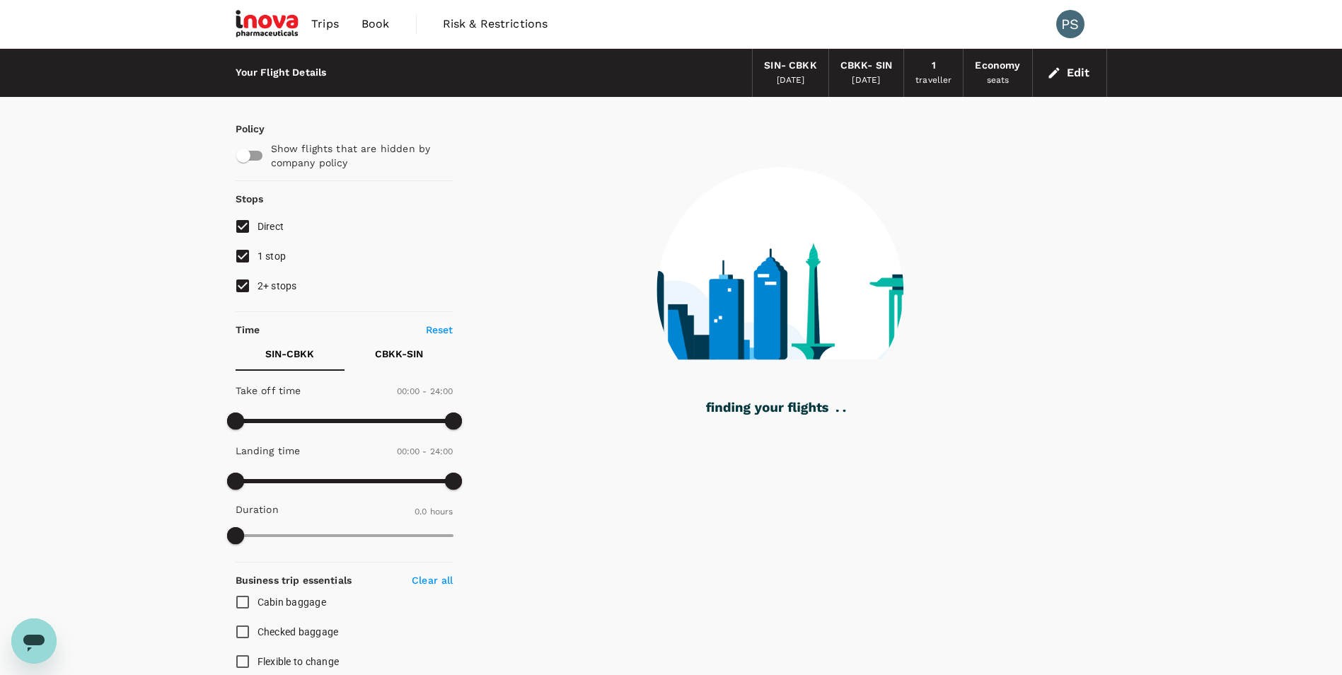
type input "155"
checkbox input "true"
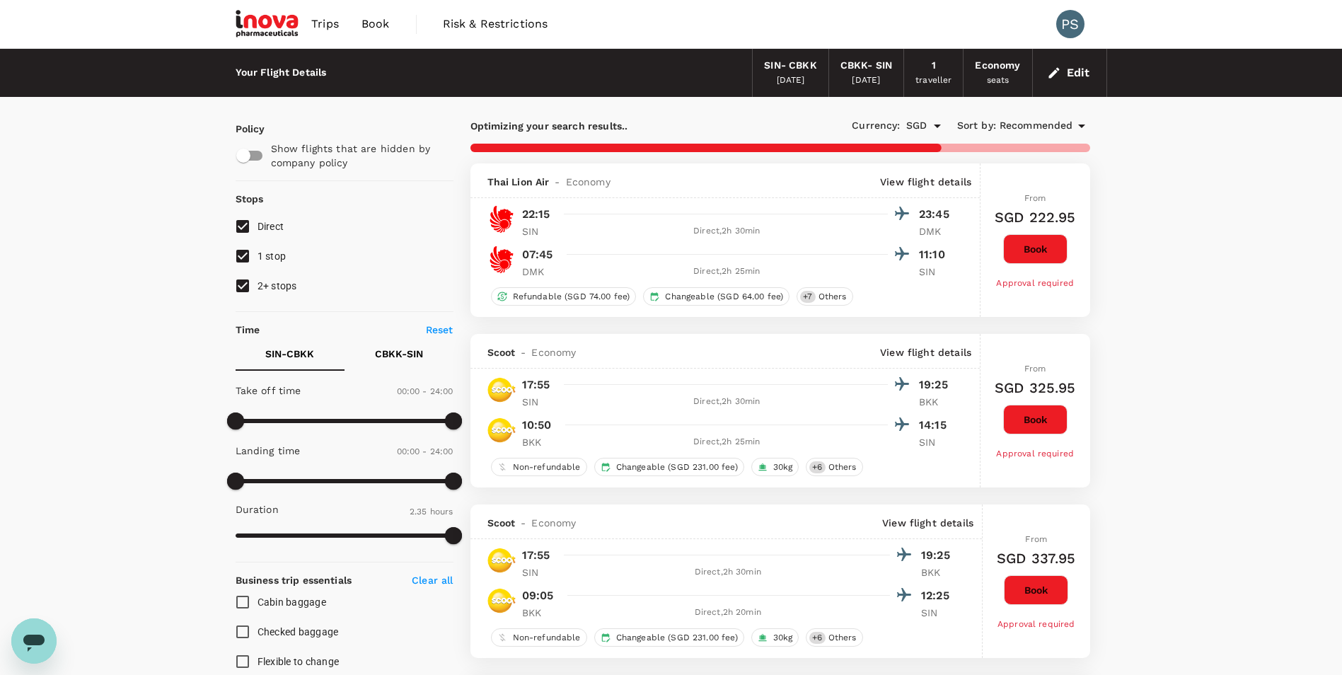
type input "850"
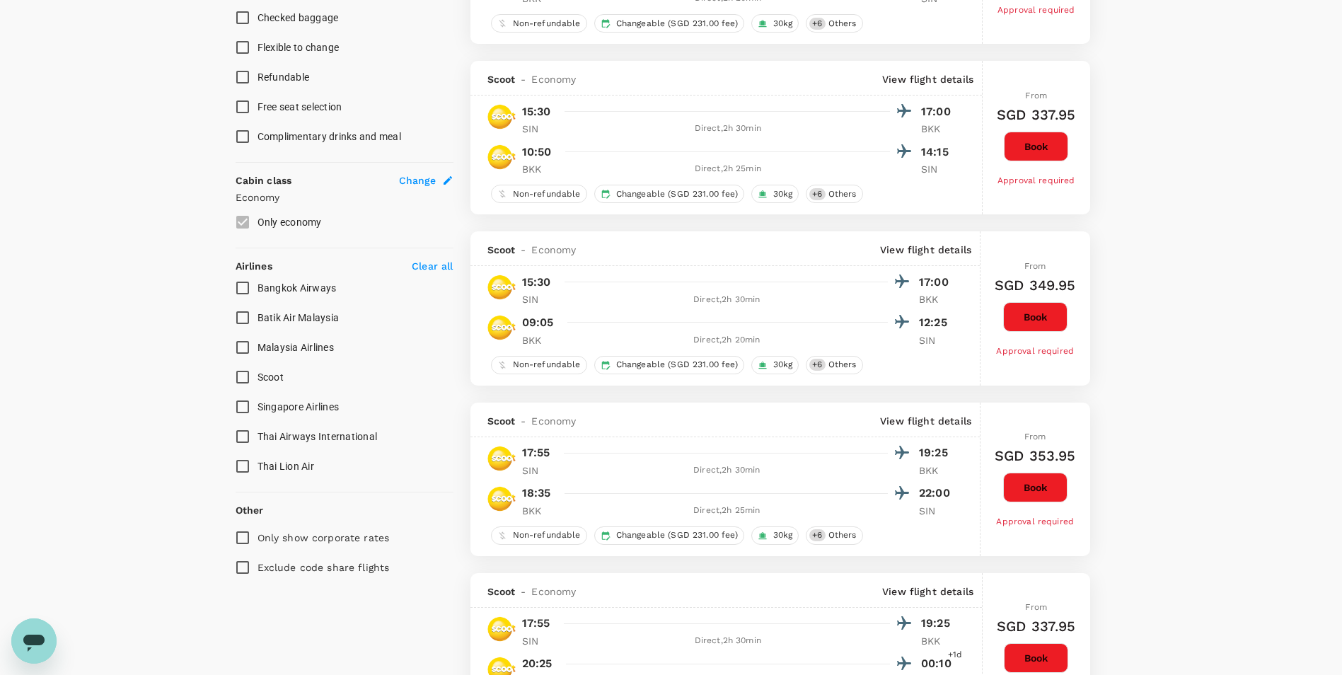
scroll to position [635, 0]
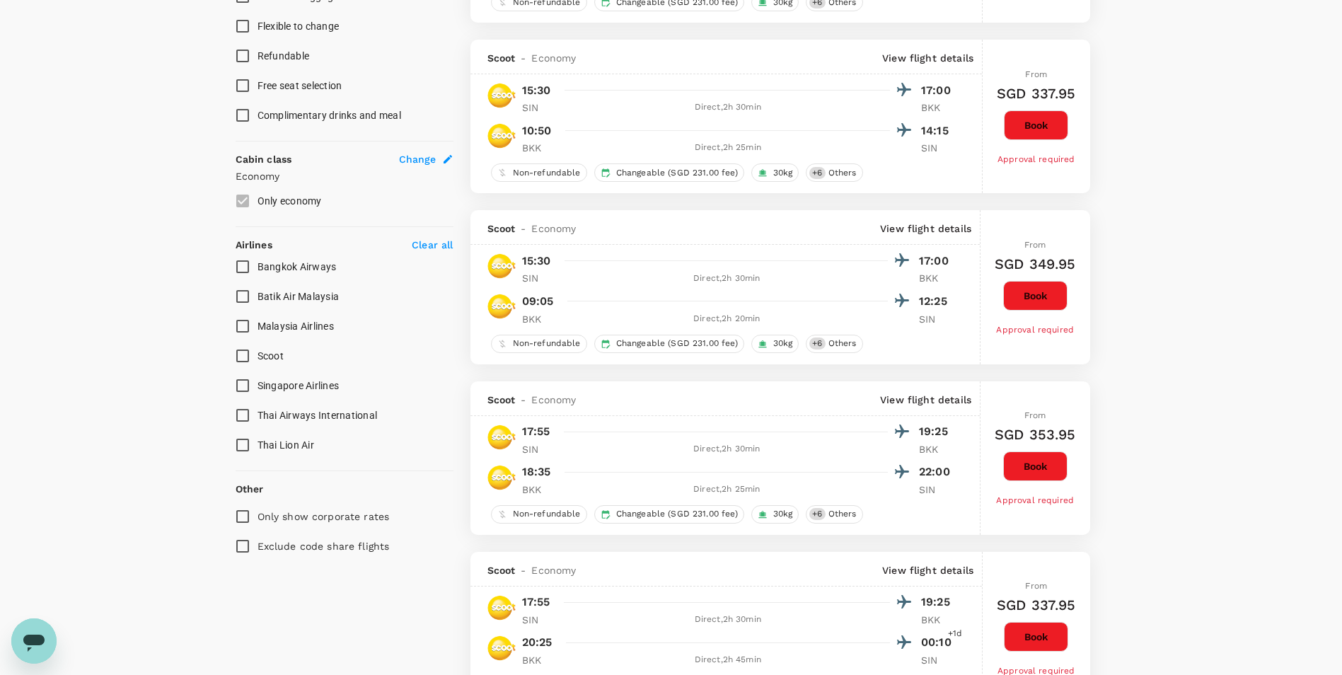
click at [245, 355] on input "Scoot" at bounding box center [243, 356] width 30 height 30
checkbox input "true"
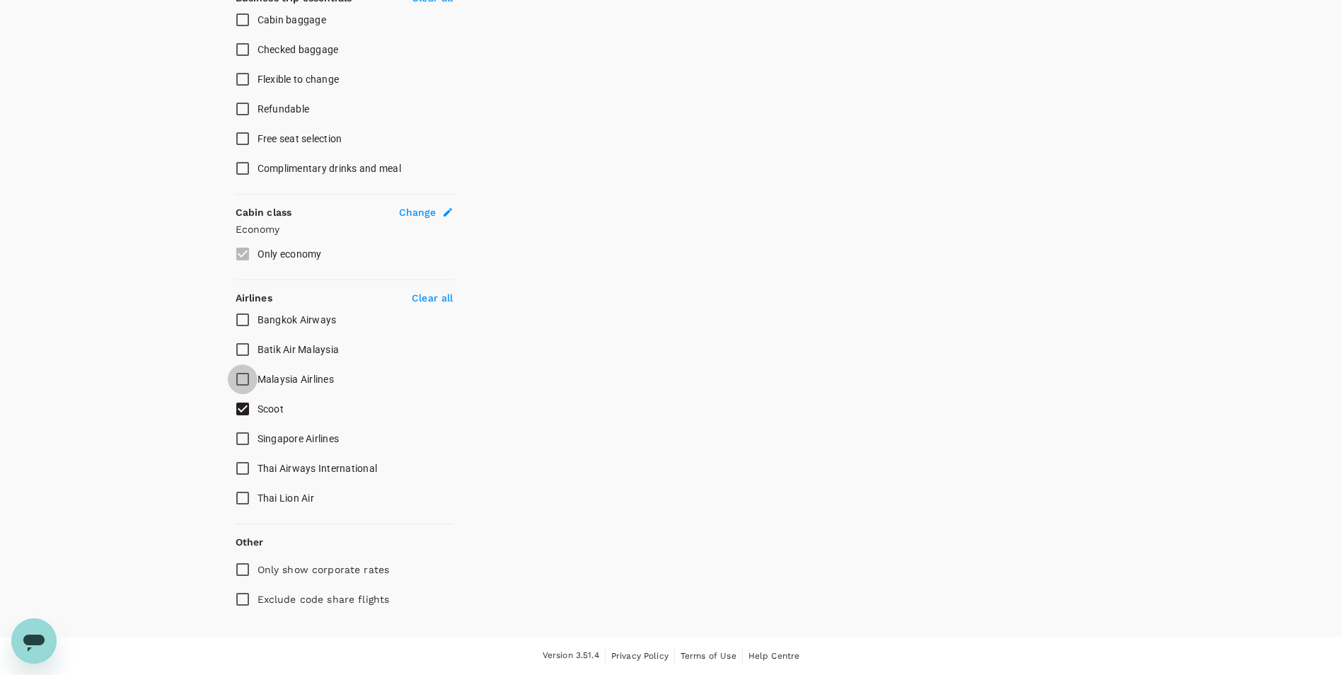
click at [243, 386] on input "Malaysia Airlines" at bounding box center [243, 379] width 30 height 30
checkbox input "true"
type input "865"
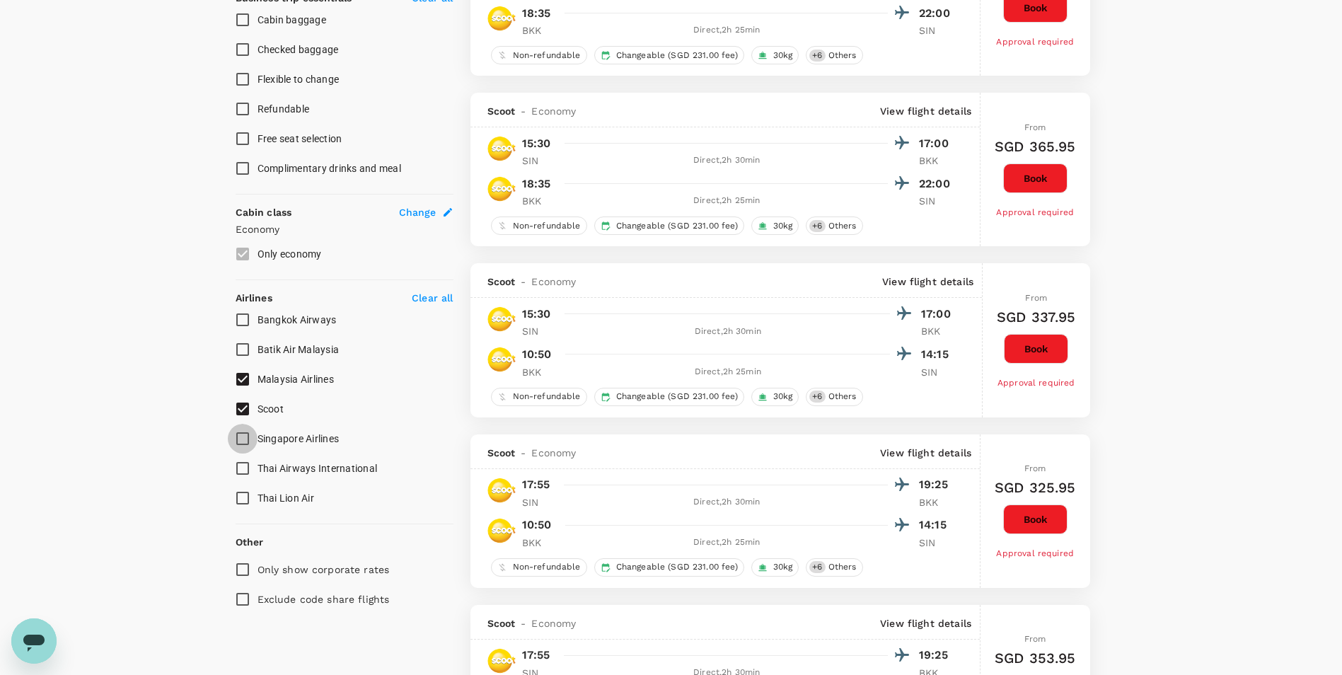
click at [243, 441] on input "Singapore Airlines" at bounding box center [243, 439] width 30 height 30
checkbox input "true"
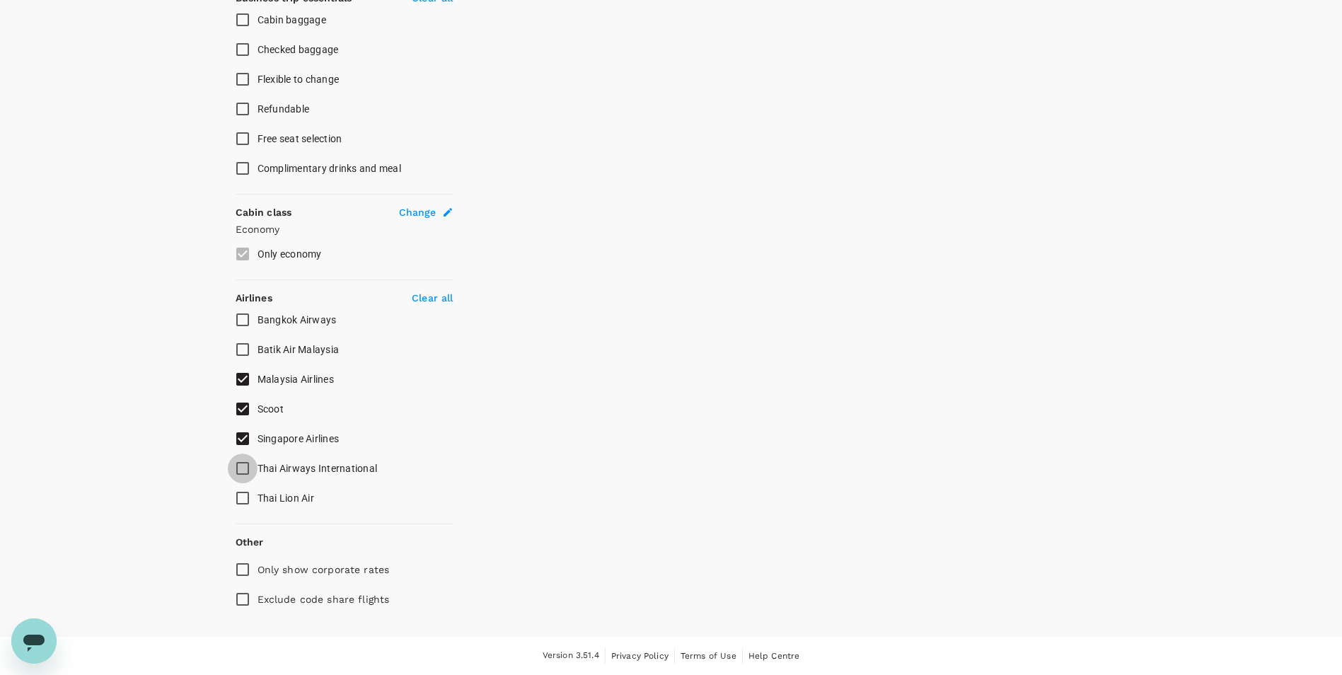
click at [243, 470] on input "Thai Airways International" at bounding box center [243, 469] width 30 height 30
checkbox input "true"
click at [249, 382] on input "Malaysia Airlines" at bounding box center [243, 379] width 30 height 30
checkbox input "false"
type input "1010"
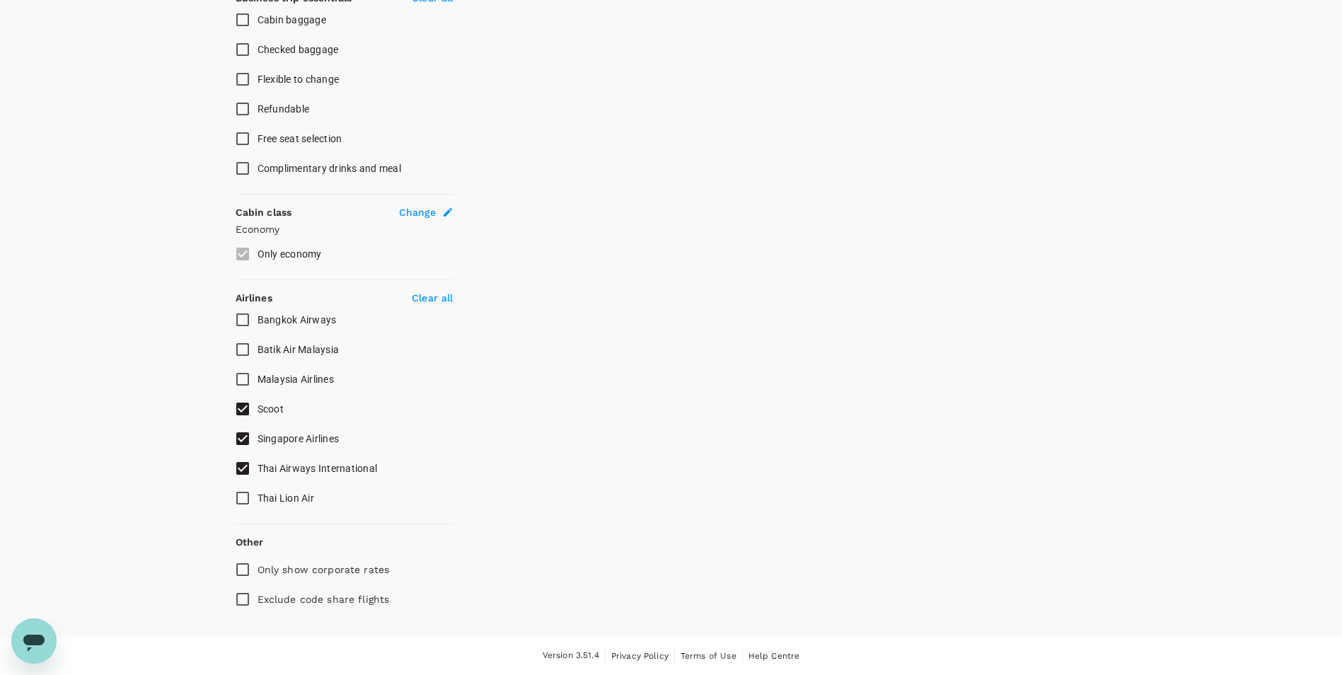
checkbox input "false"
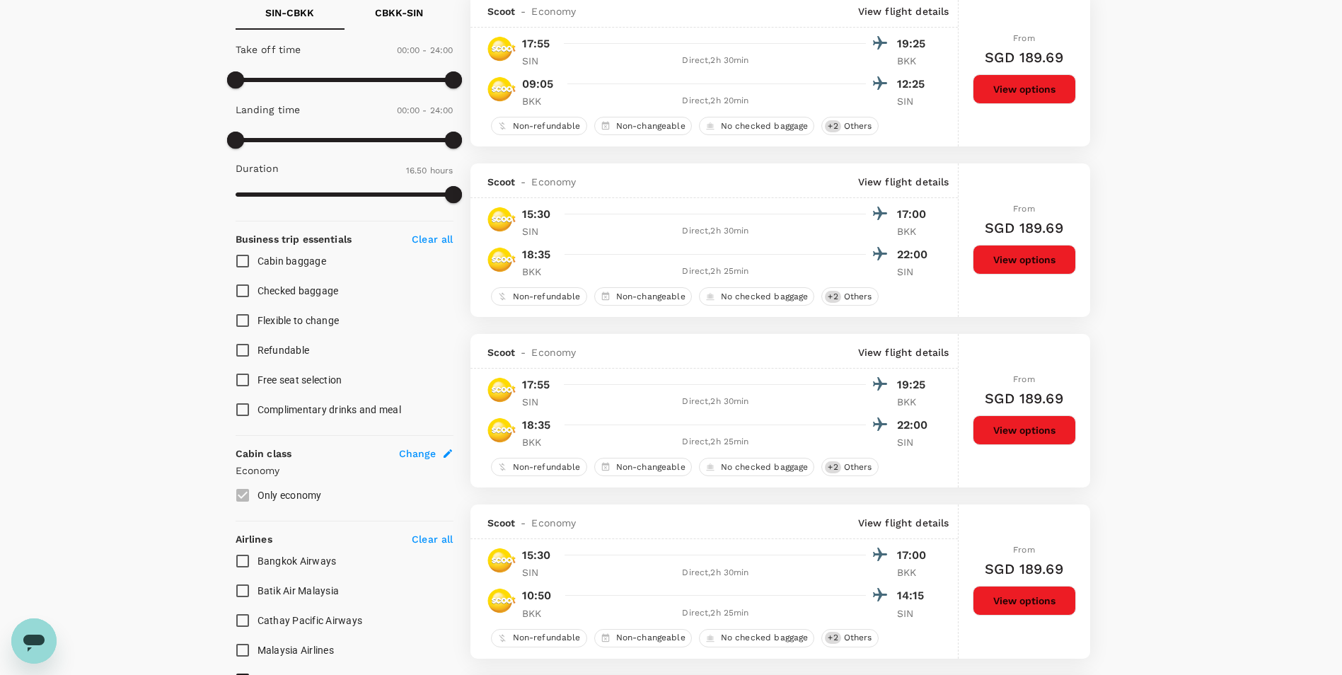
scroll to position [726, 0]
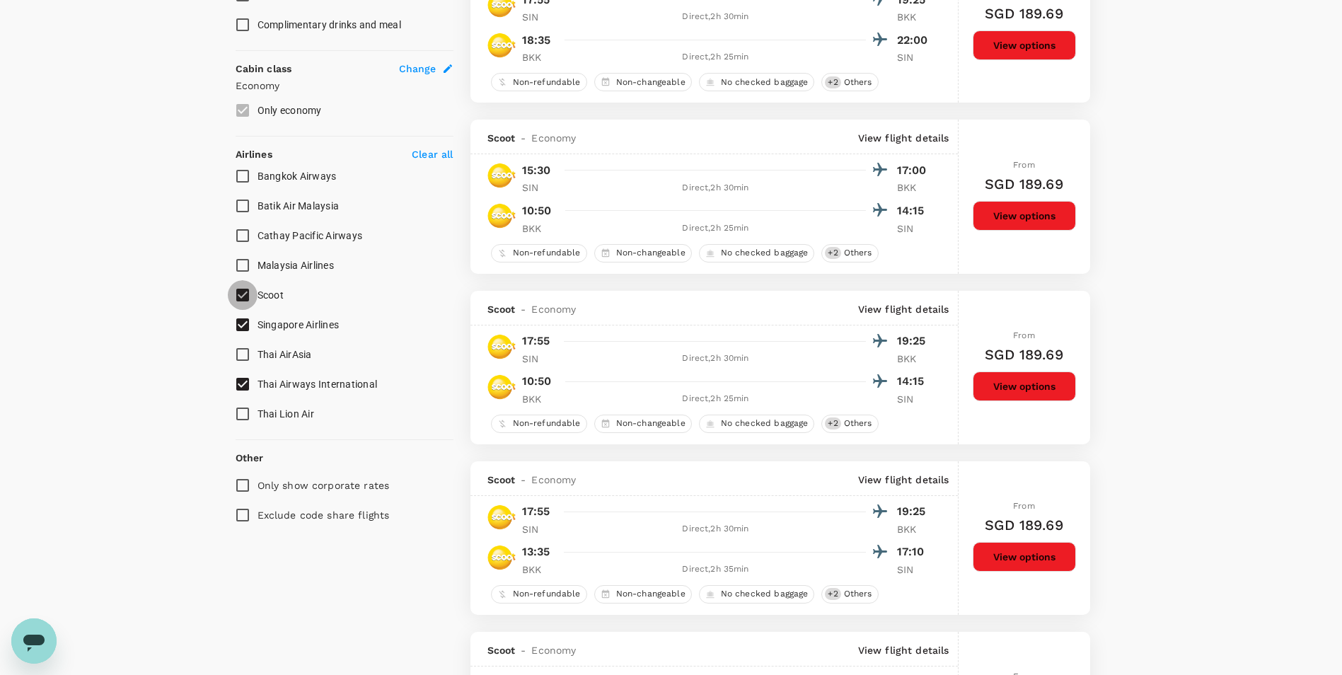
click at [243, 297] on input "Scoot" at bounding box center [243, 295] width 30 height 30
checkbox input "false"
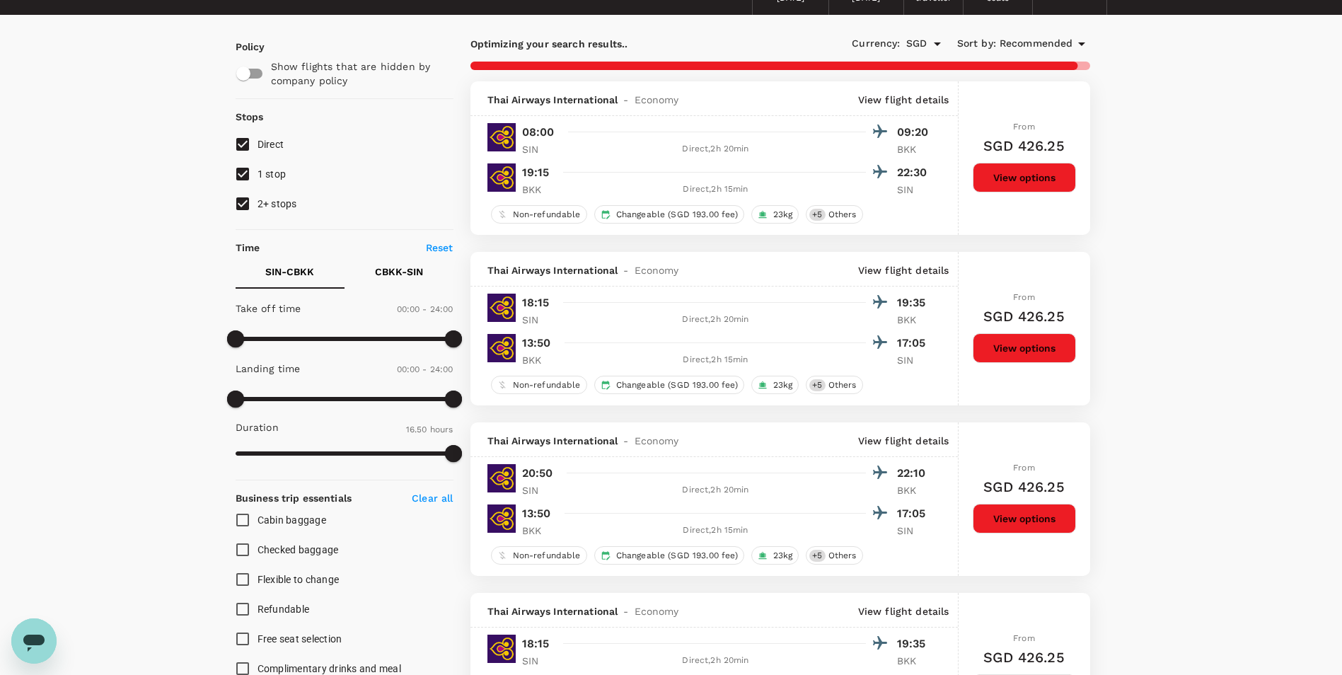
scroll to position [86, 0]
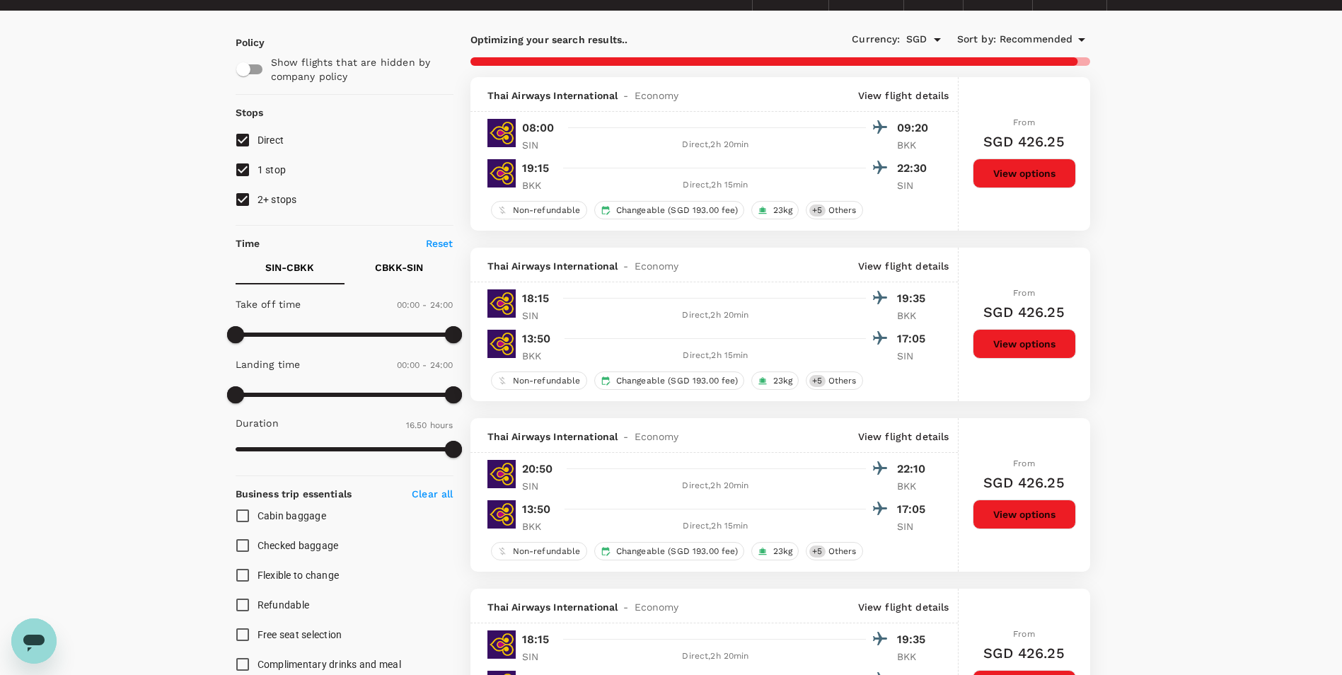
checkbox input "false"
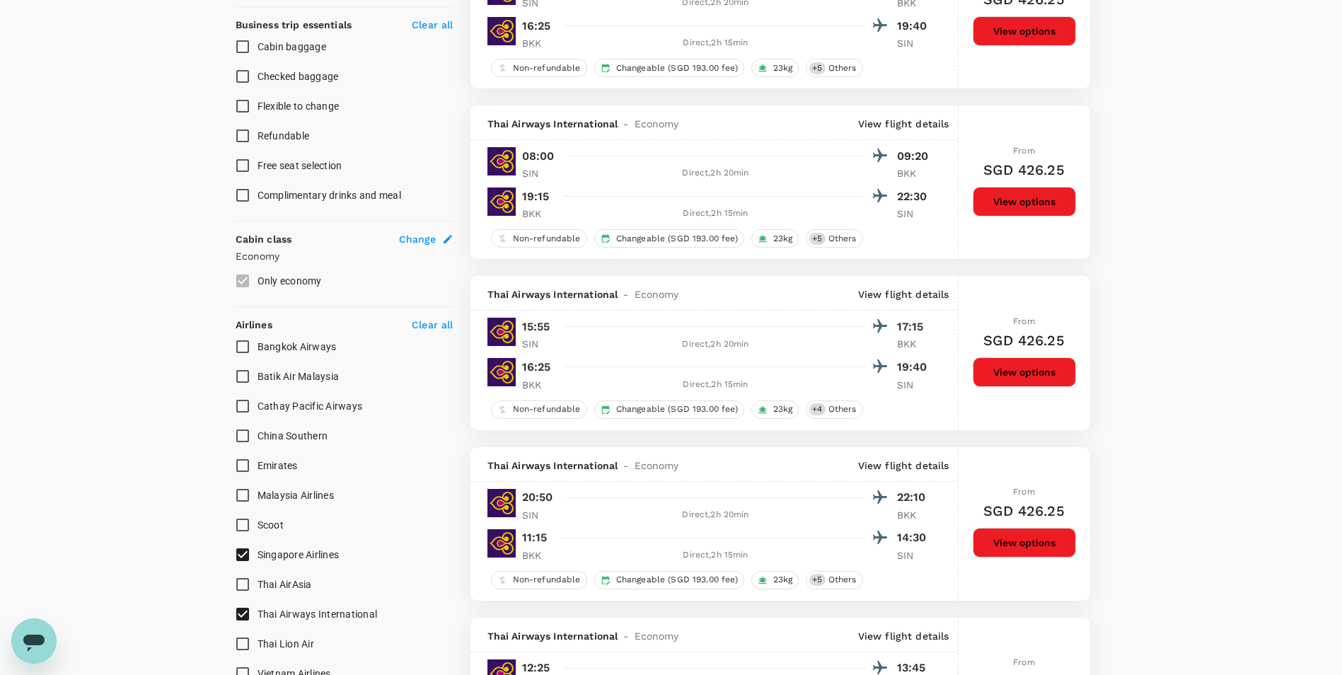
scroll to position [567, 0]
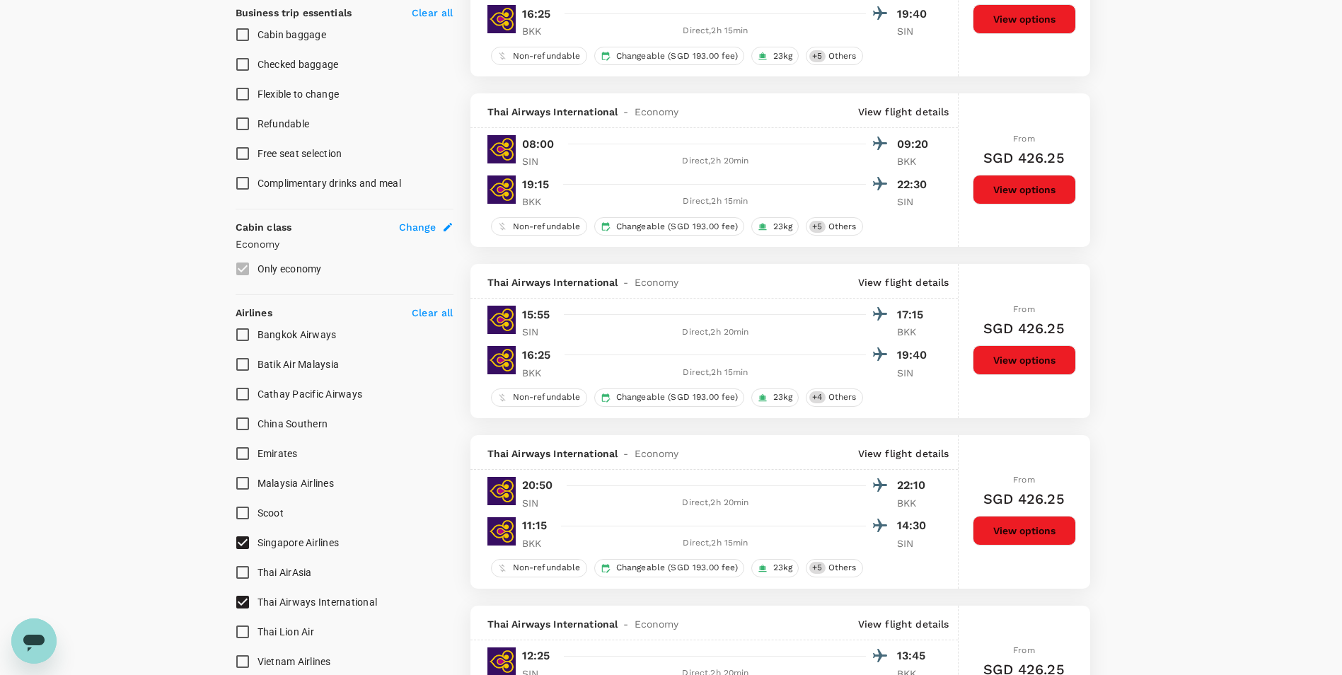
click at [250, 476] on input "Thai Airways International" at bounding box center [243, 602] width 30 height 30
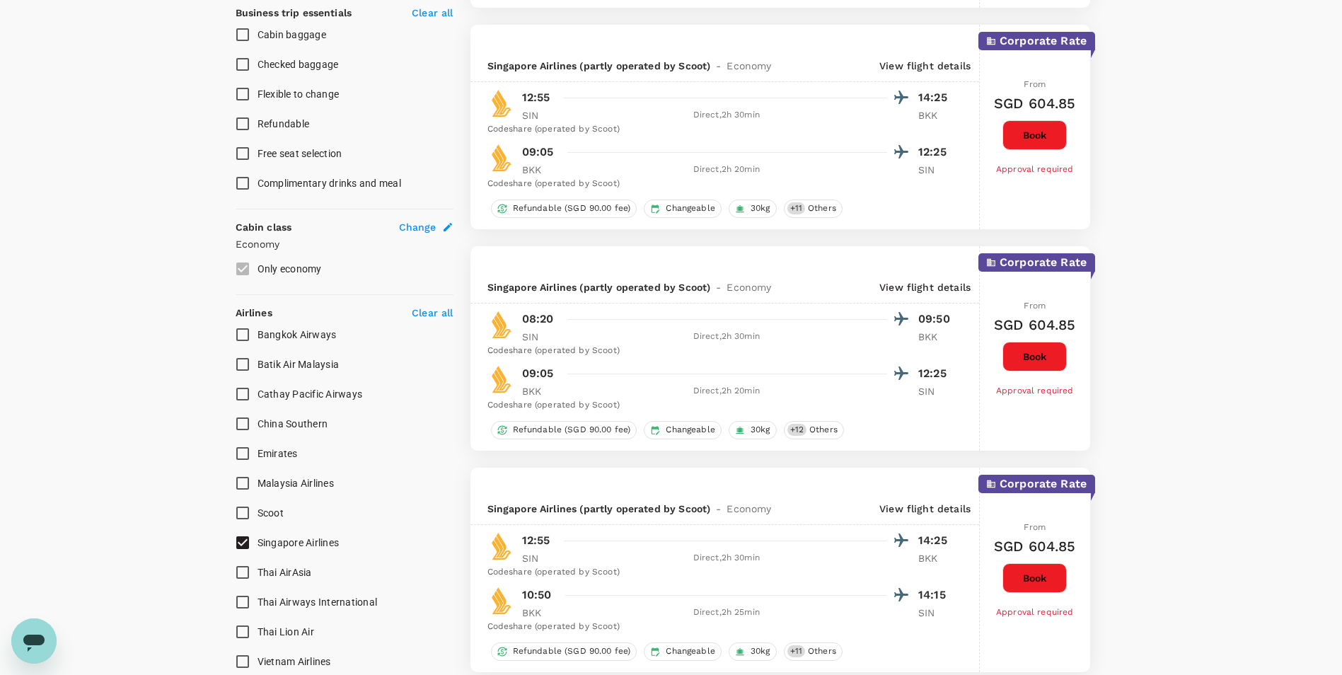
scroll to position [594, 0]
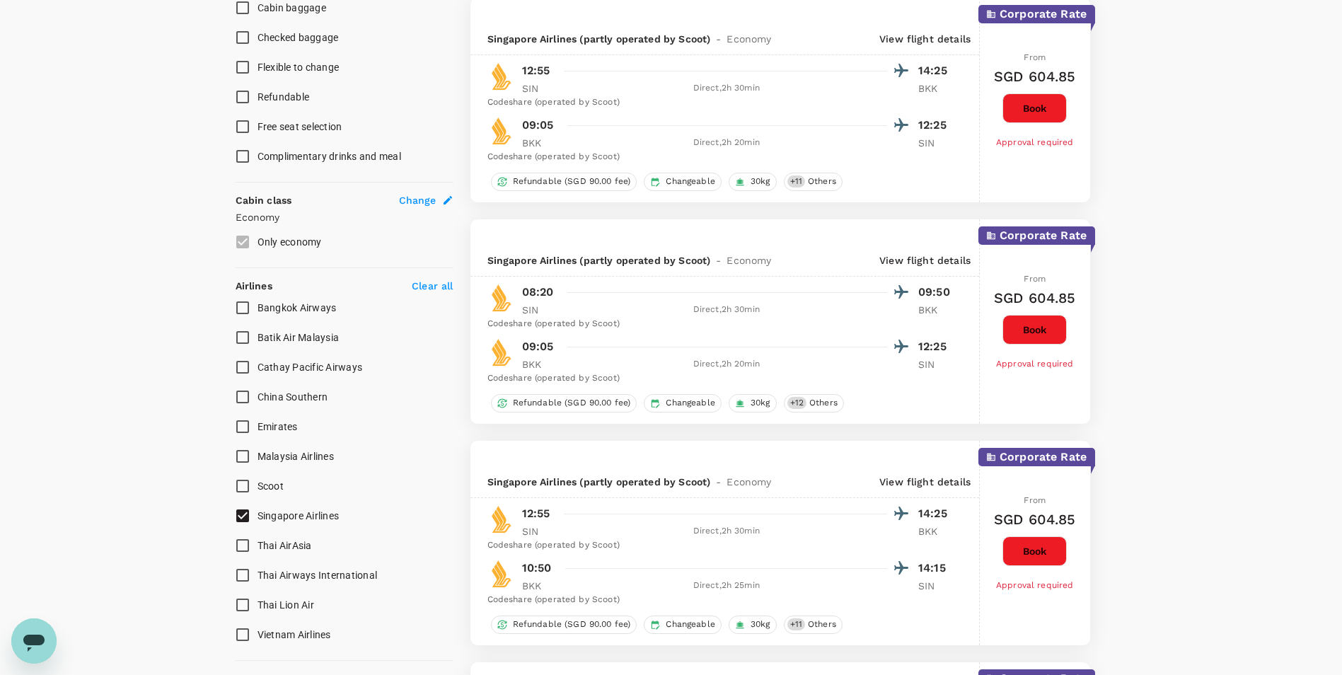
click at [247, 476] on input "Thai Airways International" at bounding box center [243, 575] width 30 height 30
checkbox input "true"
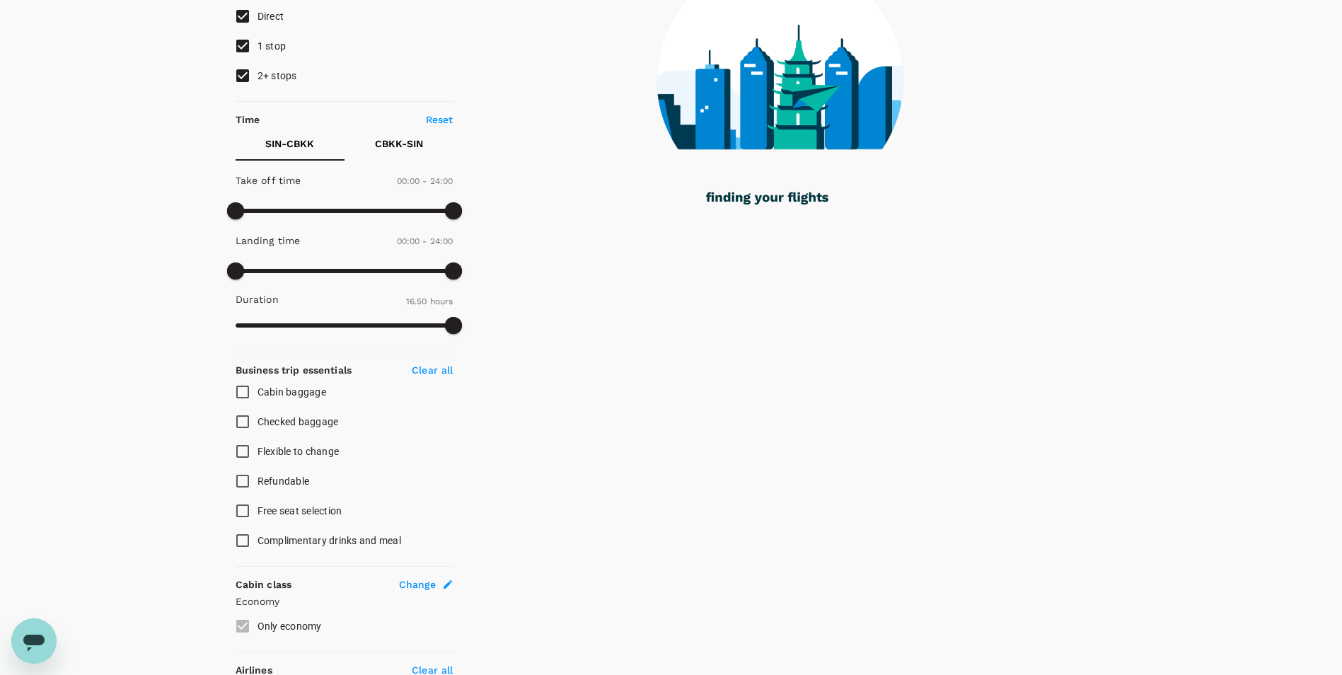
scroll to position [168, 0]
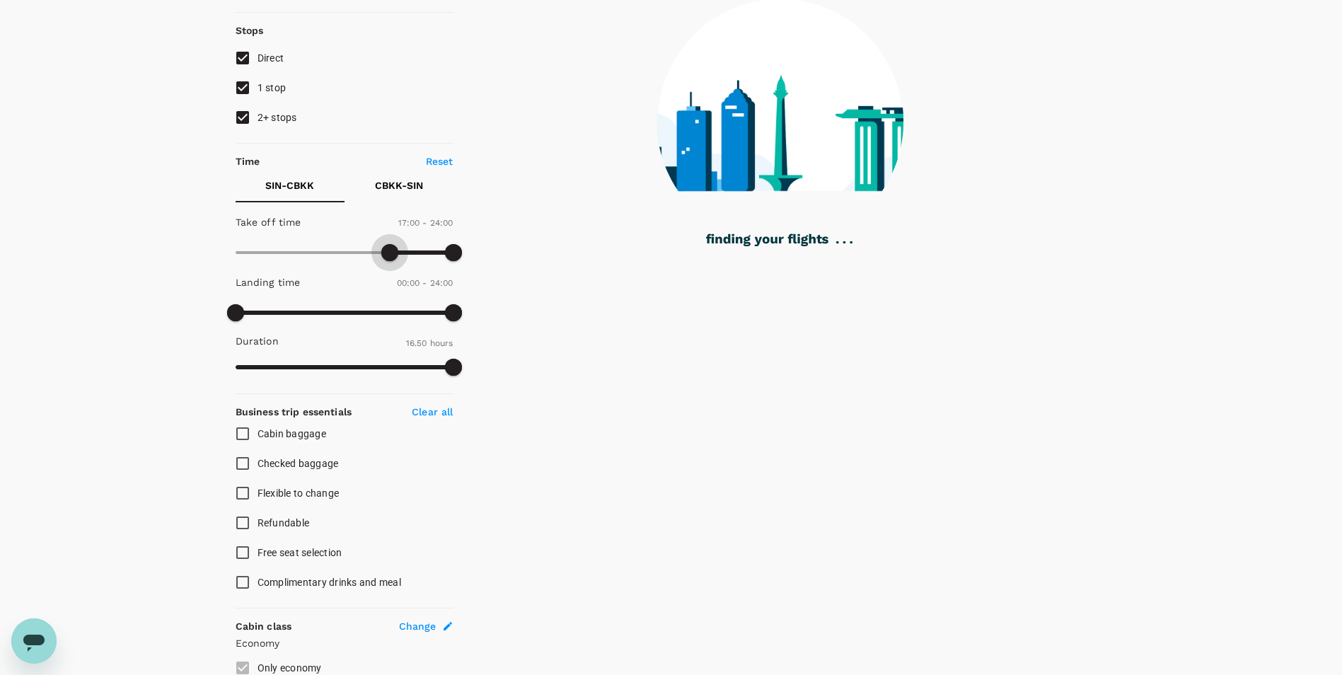
type input "990"
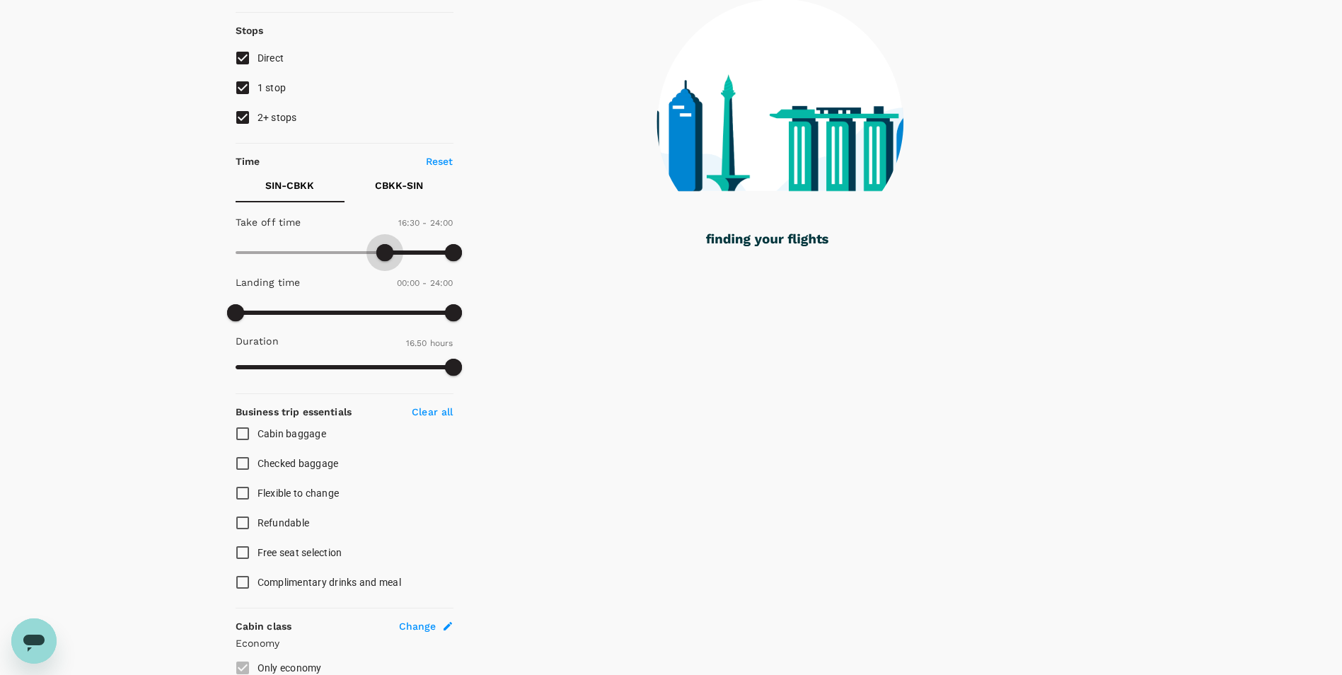
drag, startPoint x: 239, startPoint y: 251, endPoint x: 385, endPoint y: 243, distance: 146.0
click at [385, 244] on span at bounding box center [384, 252] width 17 height 17
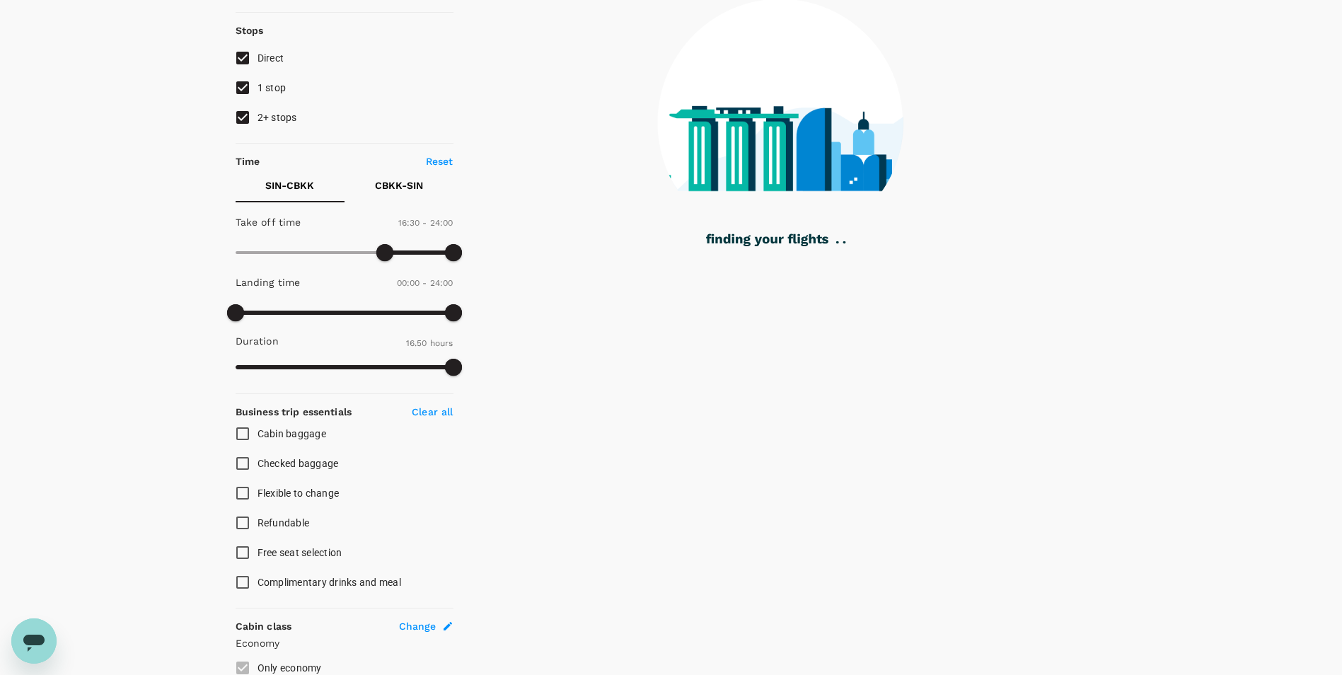
click at [395, 187] on p "CBKK - SIN" at bounding box center [399, 185] width 48 height 14
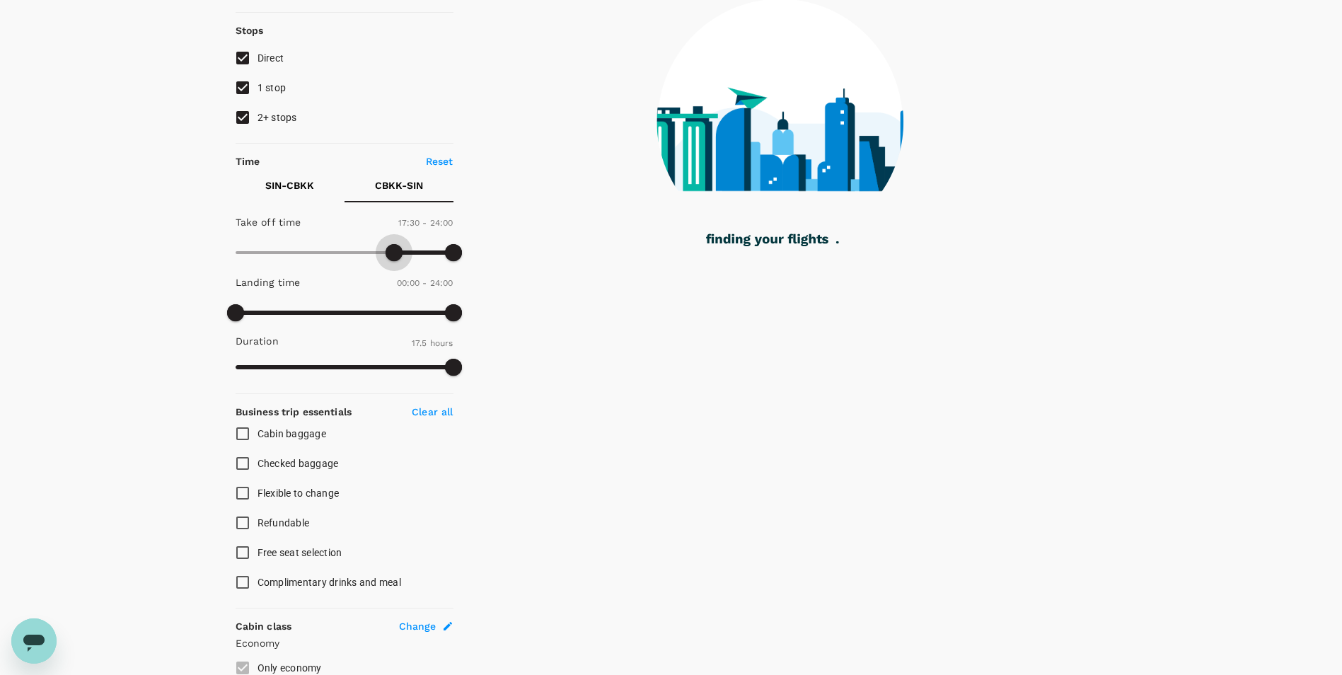
type input "1080"
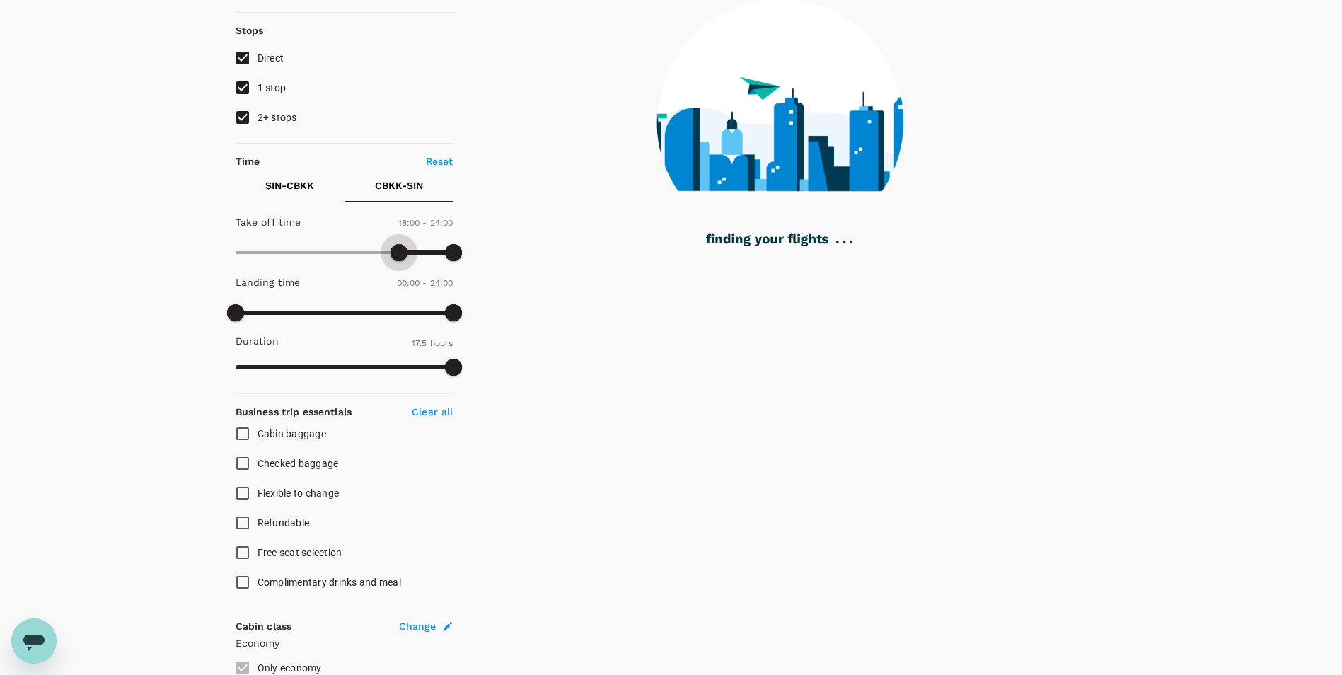
drag, startPoint x: 238, startPoint y: 250, endPoint x: 400, endPoint y: 256, distance: 162.1
click at [400, 256] on span at bounding box center [399, 252] width 17 height 17
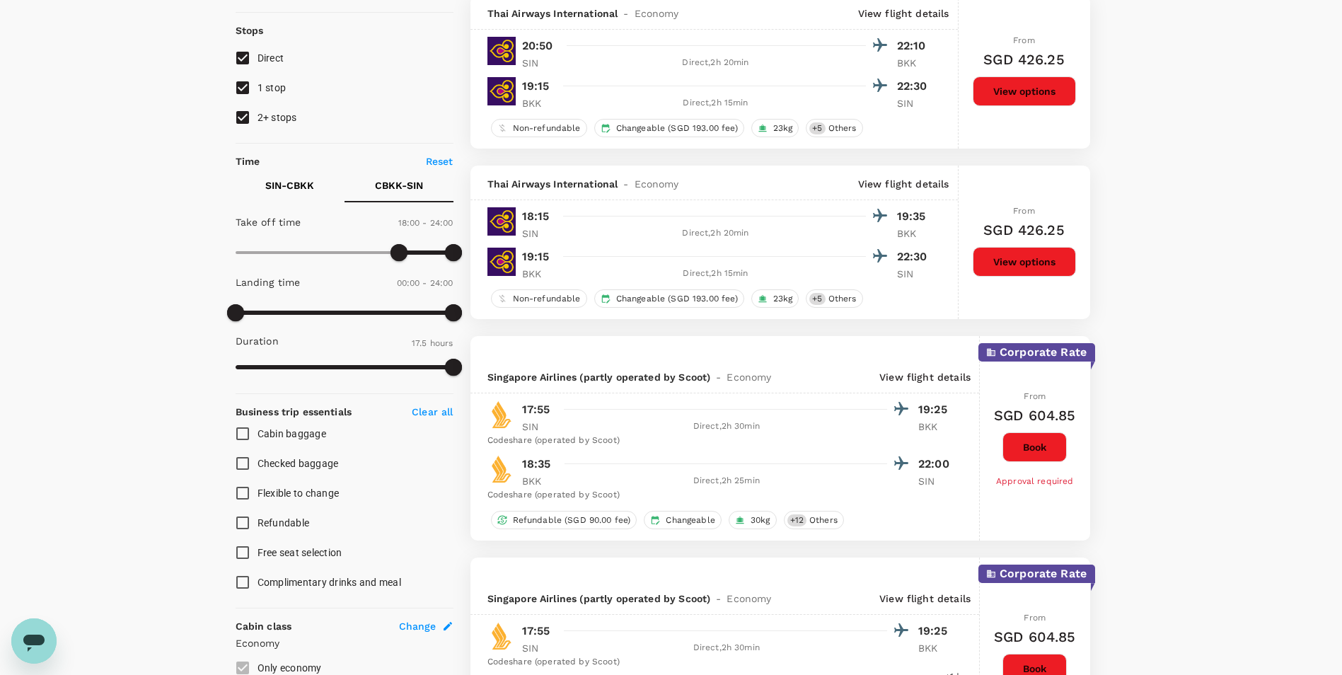
click at [243, 119] on input "2+ stops" at bounding box center [243, 118] width 30 height 30
checkbox input "false"
click at [238, 95] on input "1 stop" at bounding box center [243, 88] width 30 height 30
checkbox input "false"
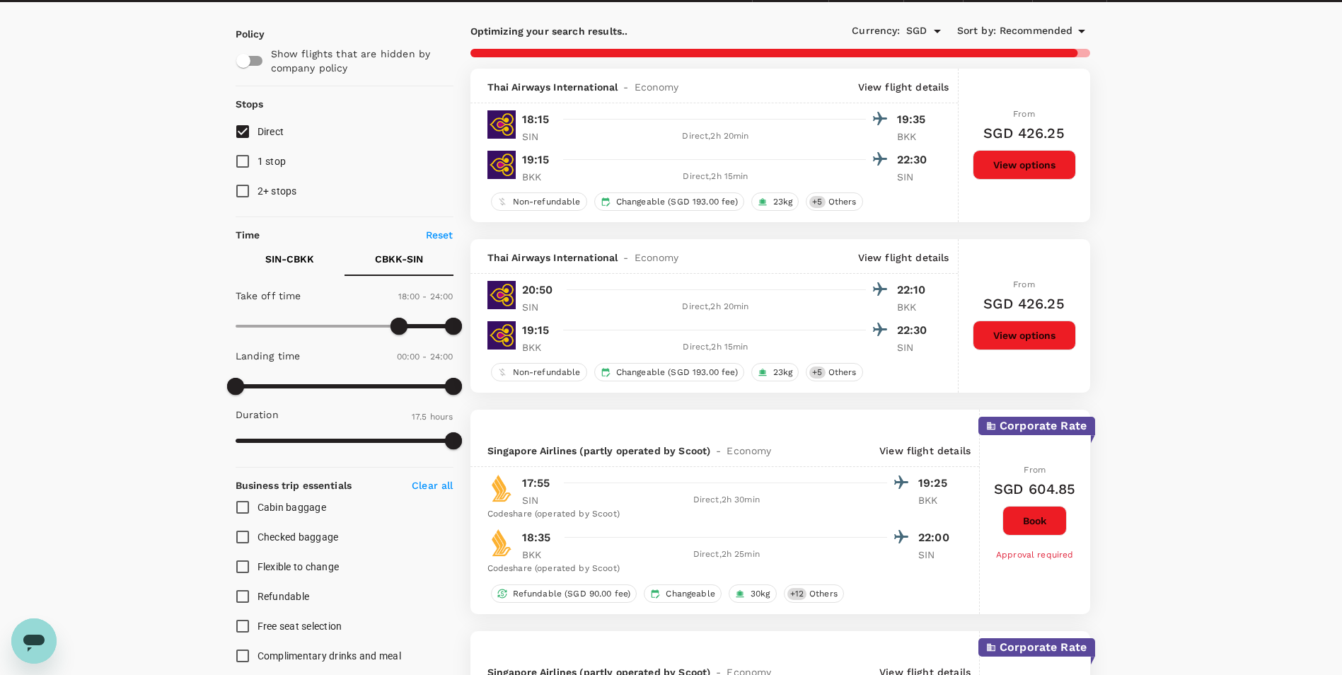
scroll to position [103, 0]
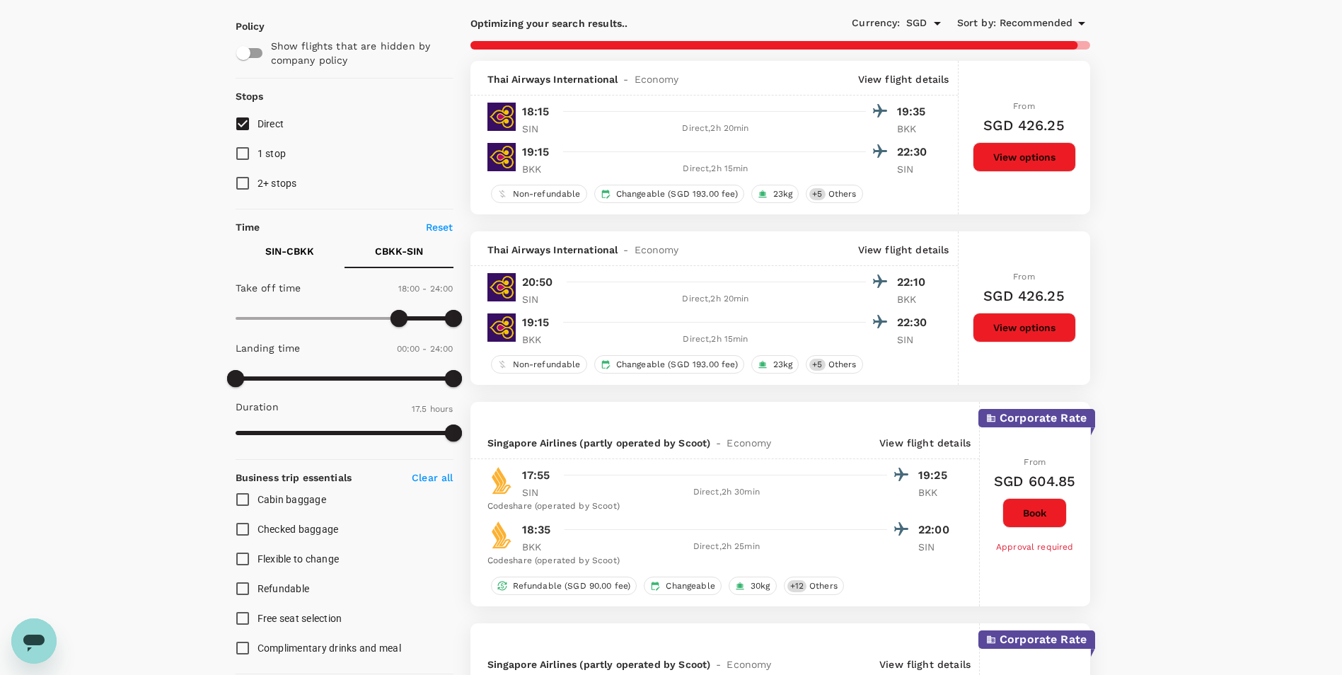
checkbox input "false"
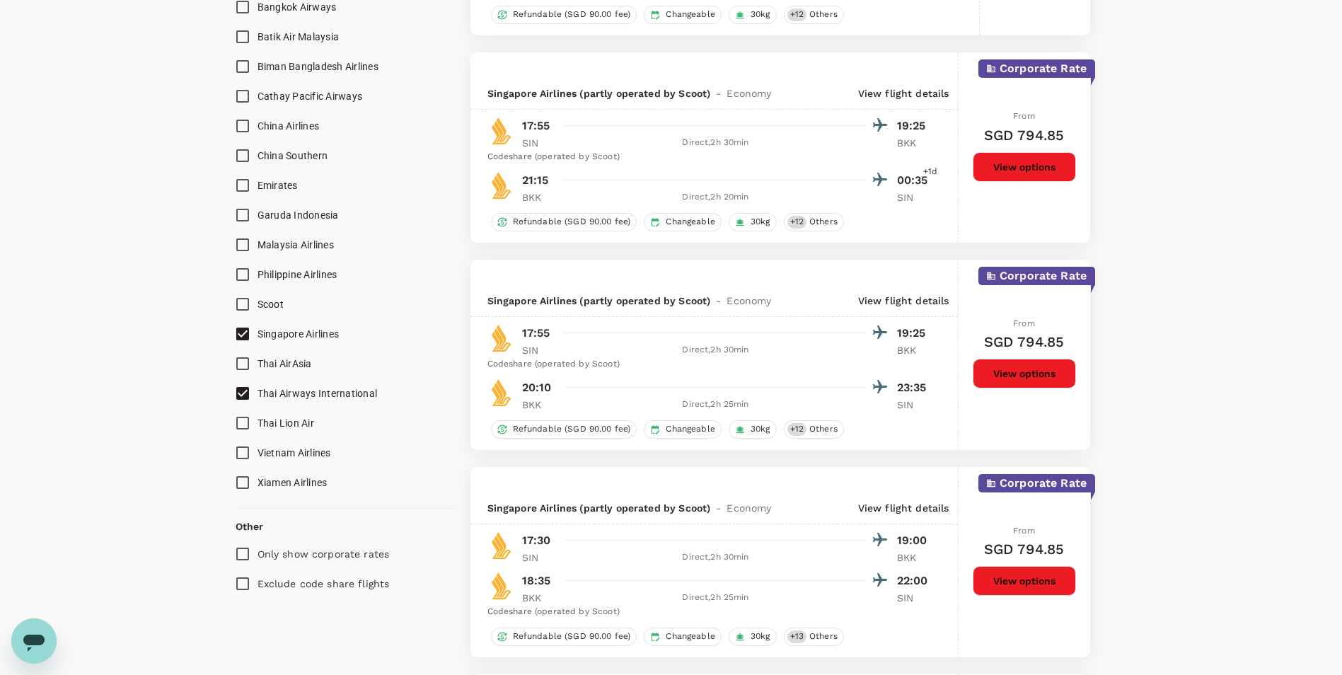
scroll to position [891, 0]
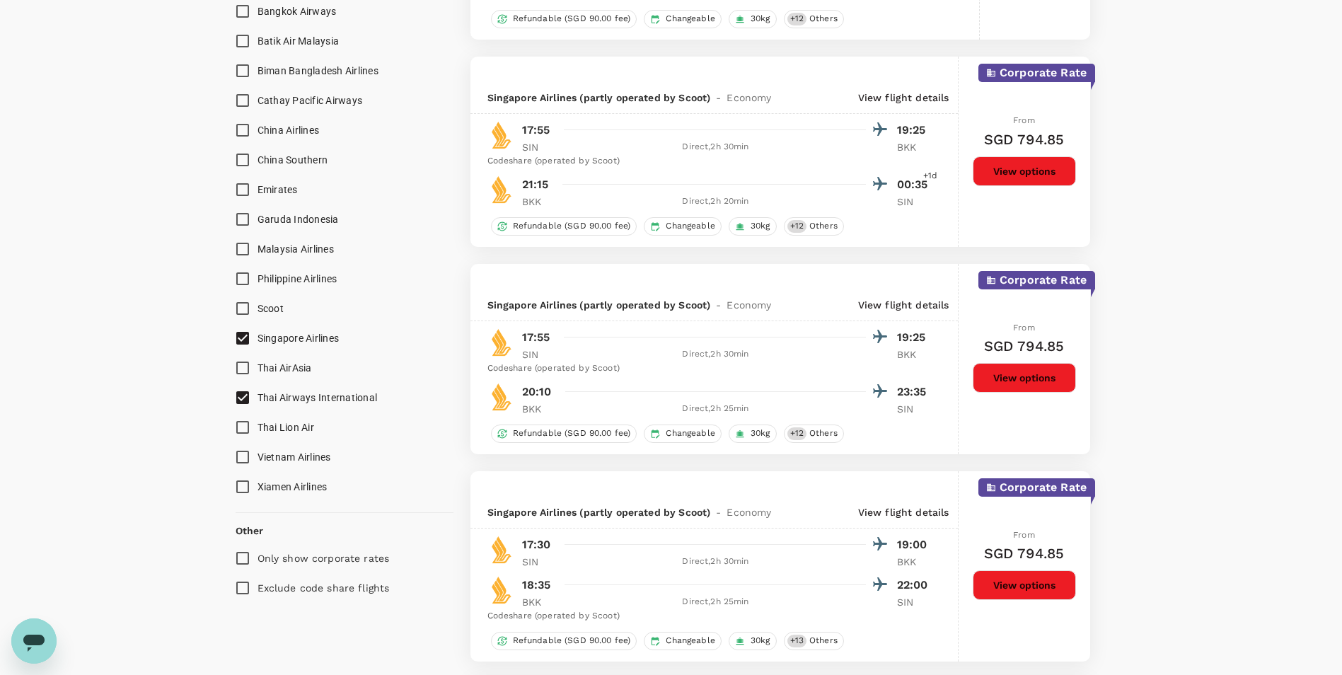
checkbox input "false"
checkbox input "true"
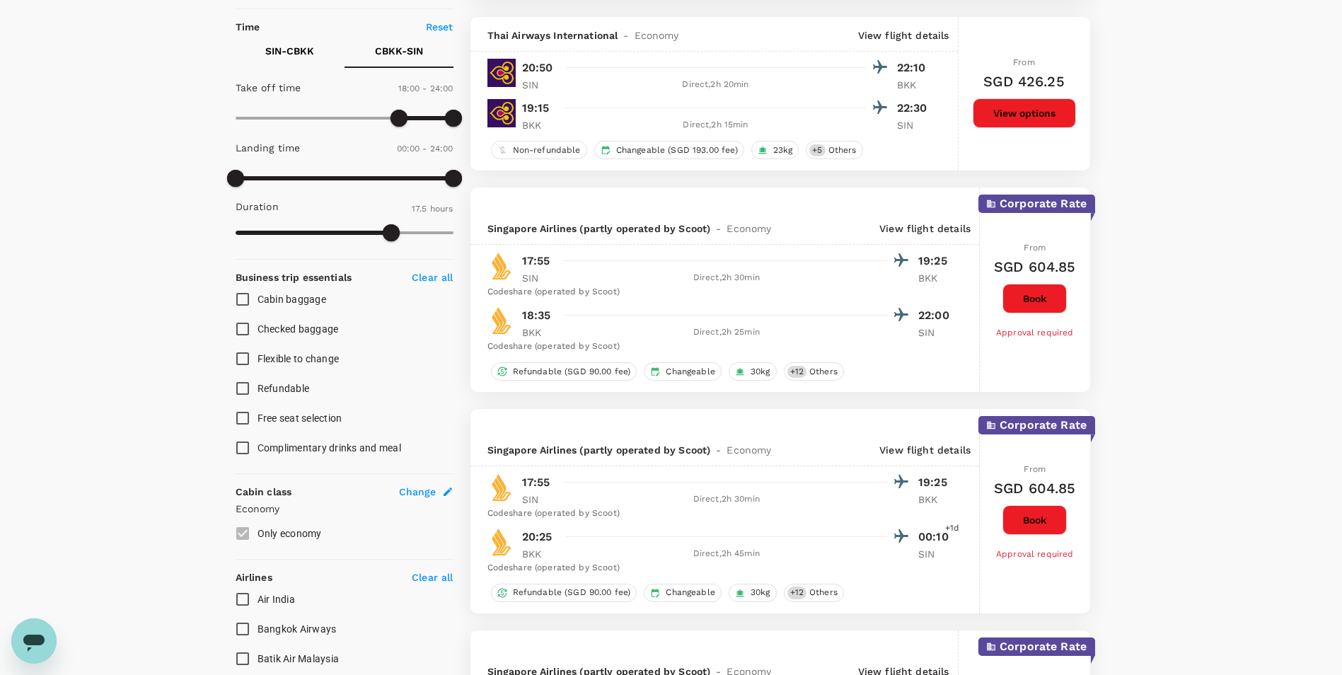
scroll to position [0, 0]
